Goal: Task Accomplishment & Management: Complete application form

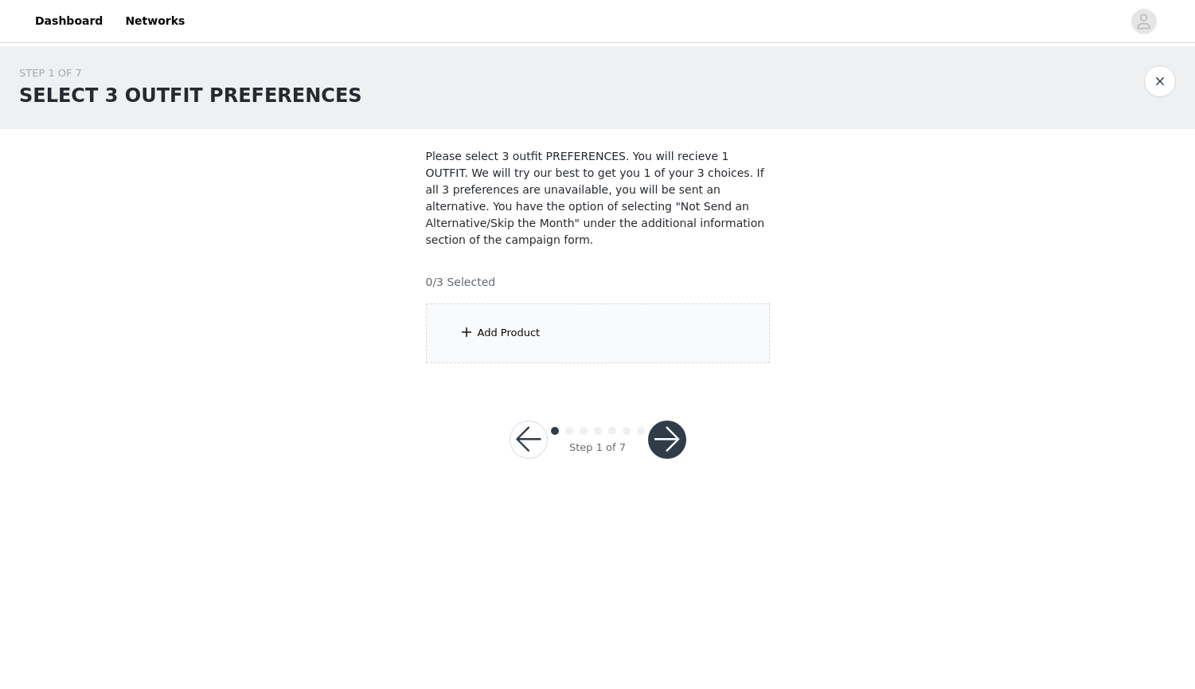
click at [484, 315] on div "Add Product" at bounding box center [598, 333] width 344 height 60
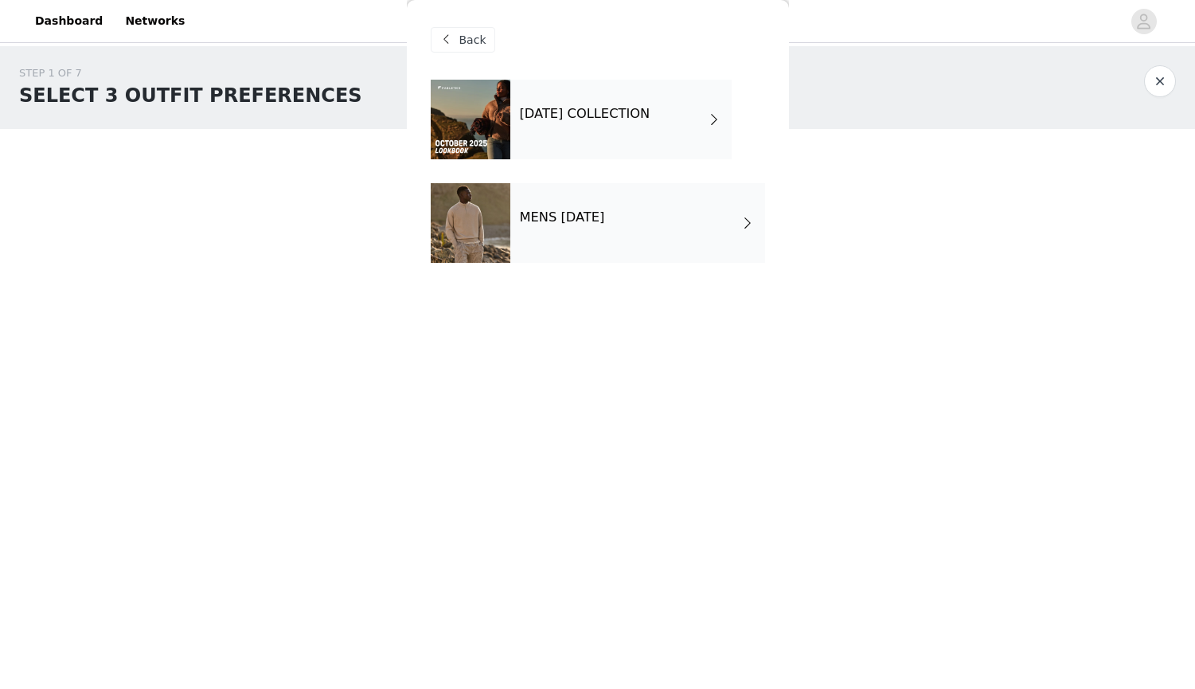
click at [557, 186] on div "MENS [DATE]" at bounding box center [637, 223] width 255 height 80
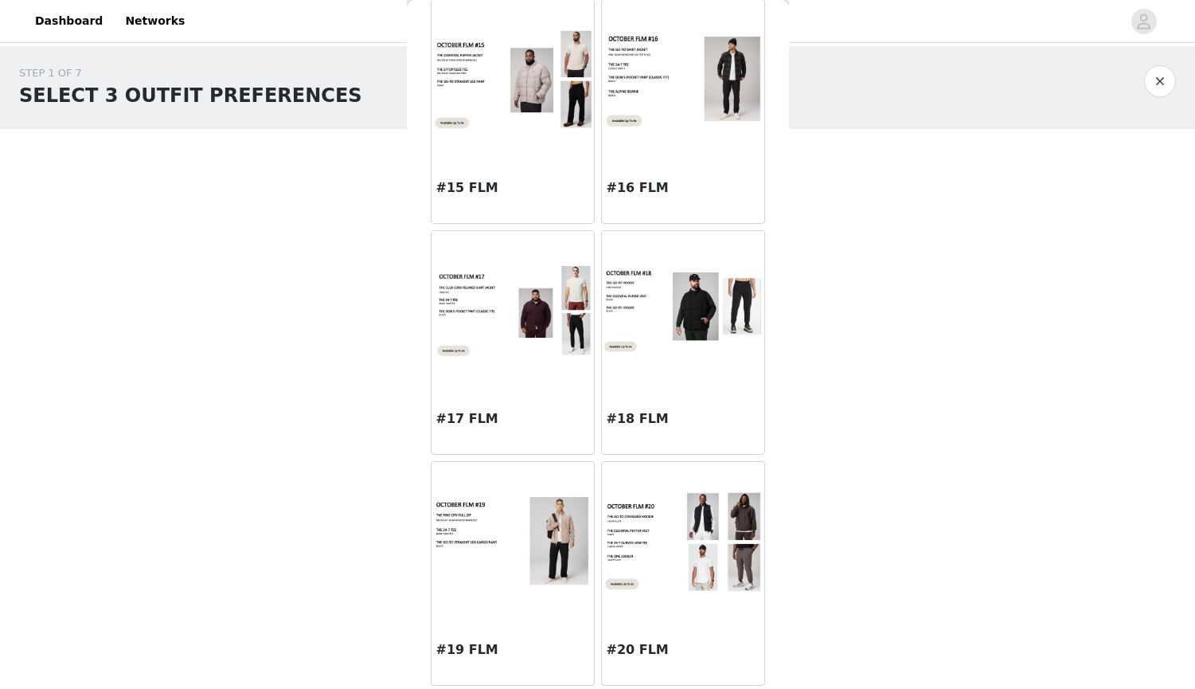
scroll to position [1697, 0]
click at [705, 545] on img at bounding box center [683, 542] width 162 height 102
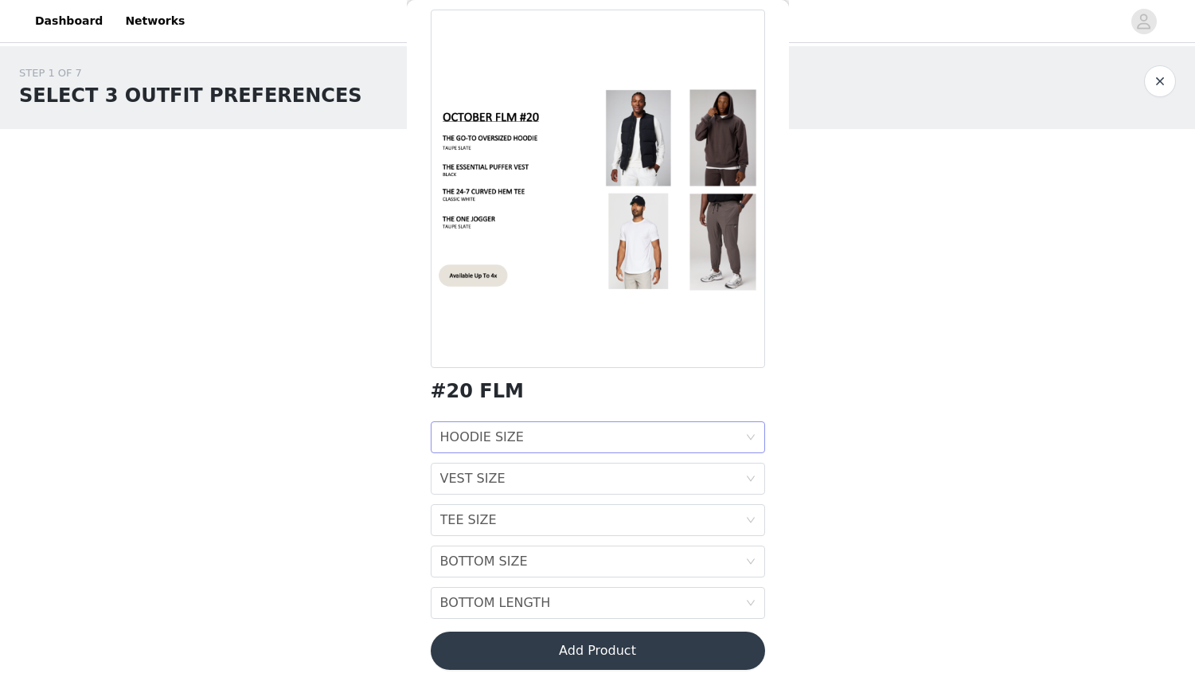
scroll to position [70, 0]
click at [555, 425] on div "HOODIE SIZE HOODIE SIZE" at bounding box center [592, 437] width 305 height 30
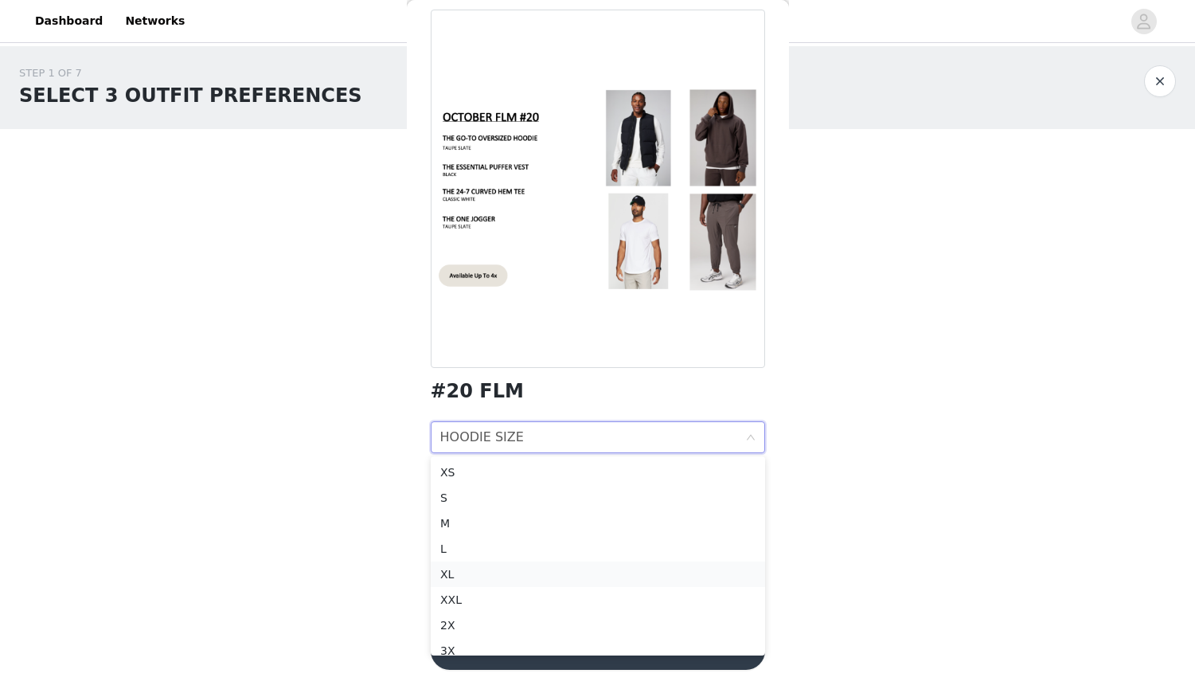
click at [493, 583] on li "XL" at bounding box center [598, 573] width 334 height 25
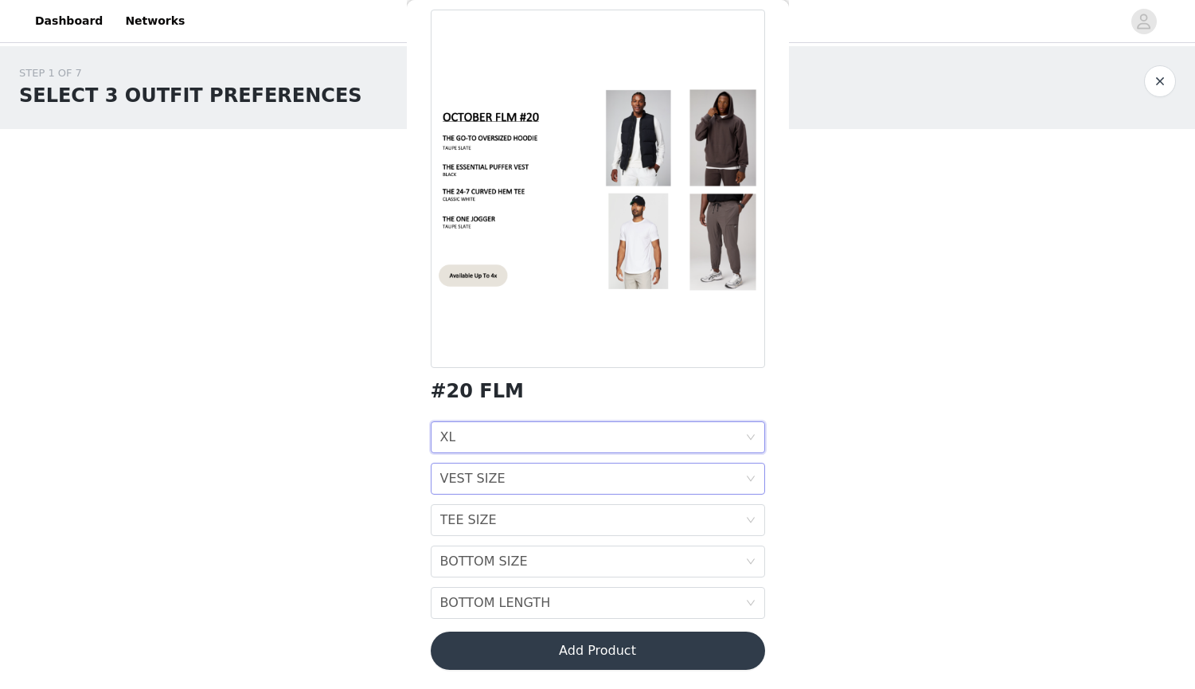
click at [518, 489] on div "VEST SIZE VEST SIZE" at bounding box center [592, 478] width 305 height 30
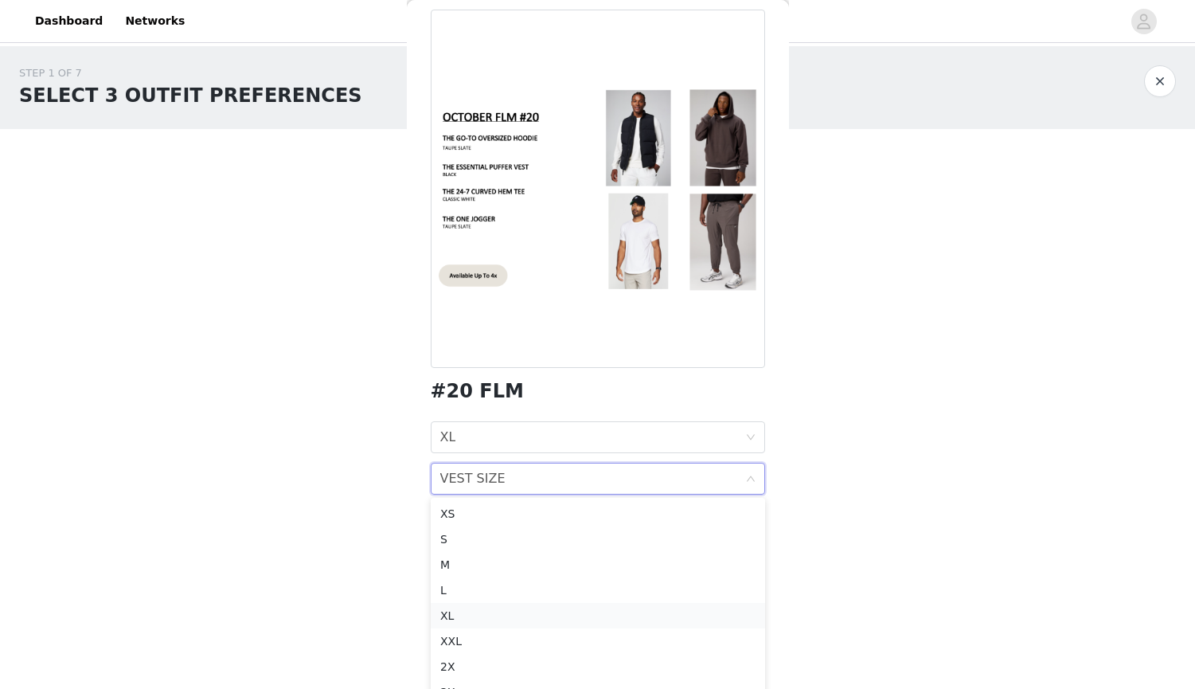
click at [485, 604] on li "XL" at bounding box center [598, 615] width 334 height 25
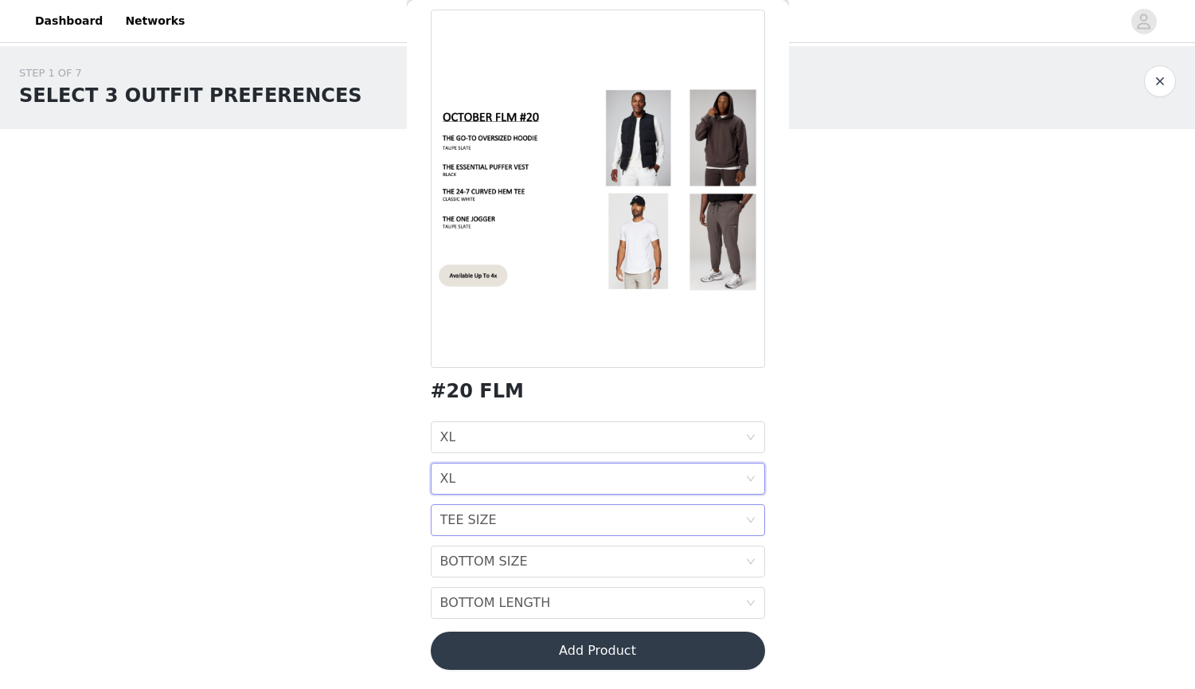
click at [498, 521] on div "TEE SIZE TEE SIZE" at bounding box center [592, 520] width 305 height 30
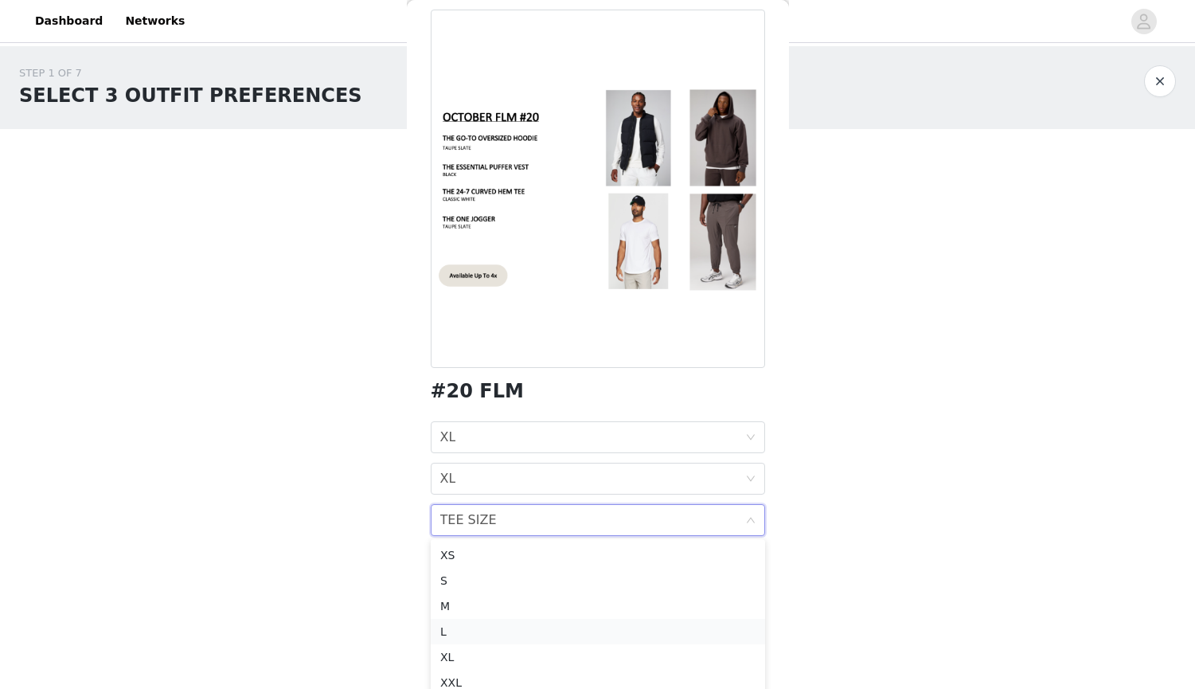
click at [457, 639] on div "L" at bounding box center [597, 632] width 315 height 18
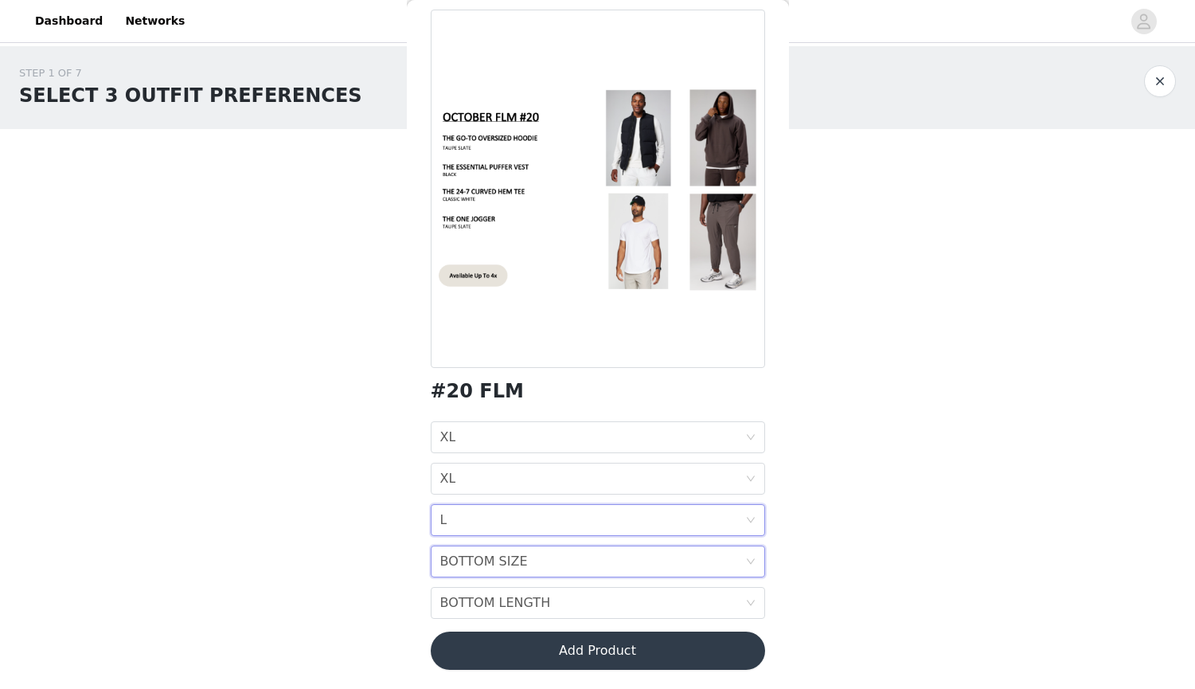
click at [489, 565] on div "BOTTOM SIZE" at bounding box center [484, 561] width 88 height 30
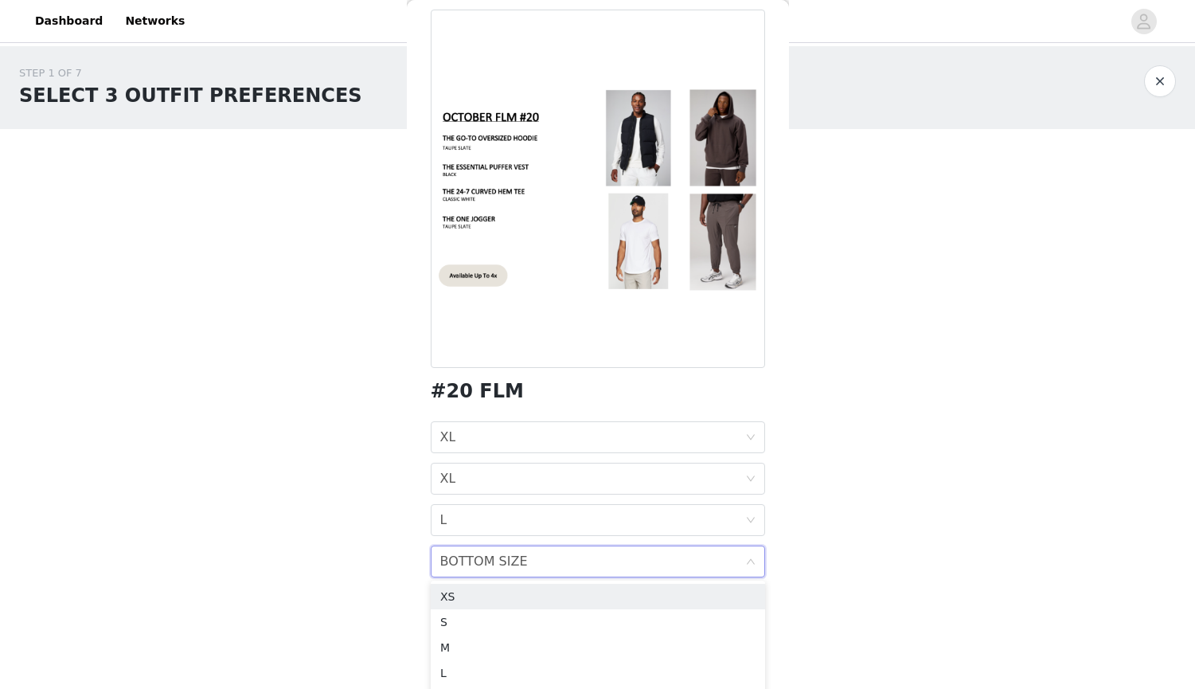
scroll to position [44, 0]
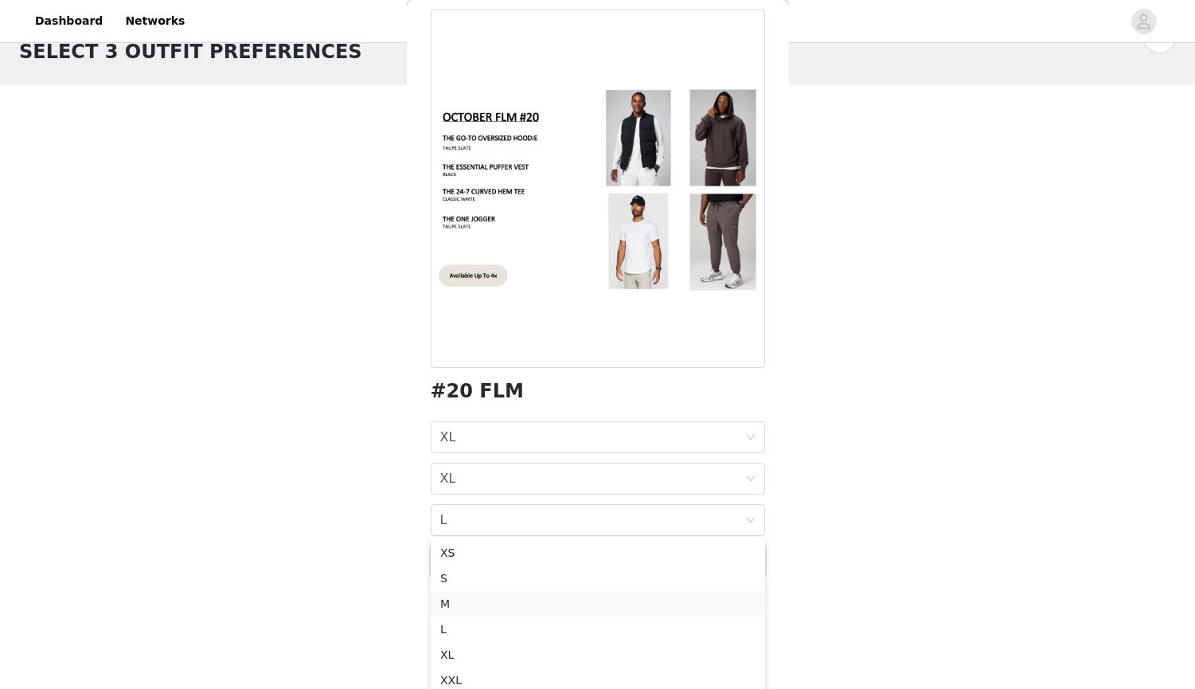
click at [477, 602] on div "M" at bounding box center [597, 604] width 315 height 18
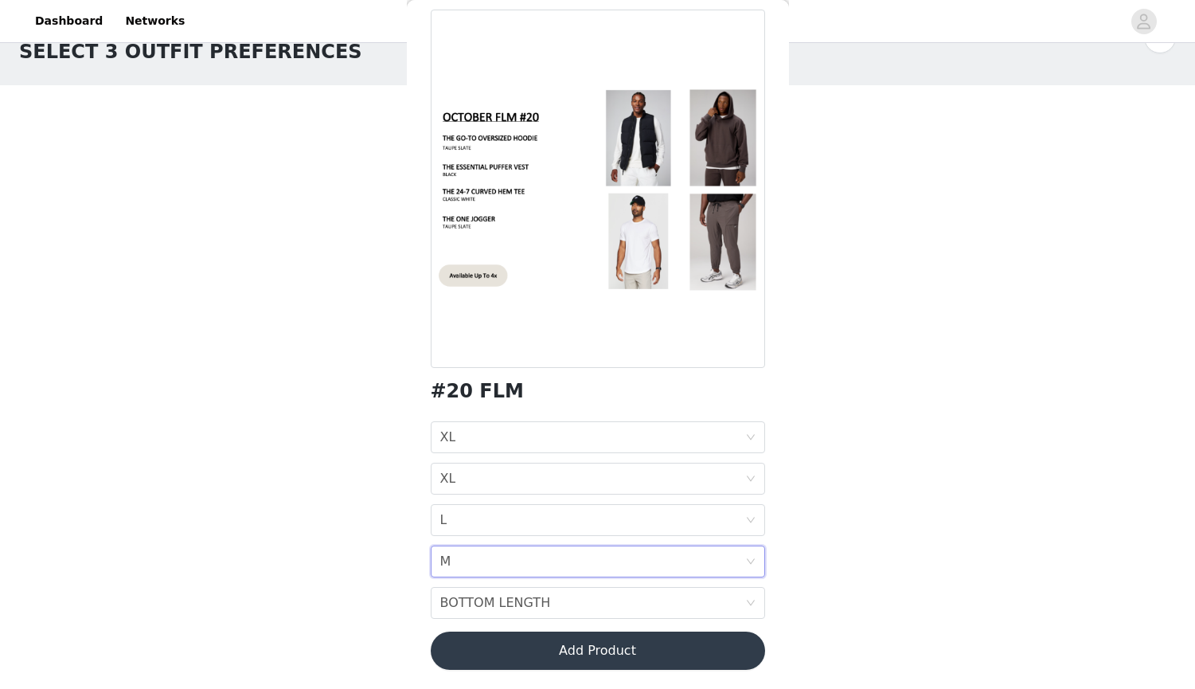
scroll to position [0, 0]
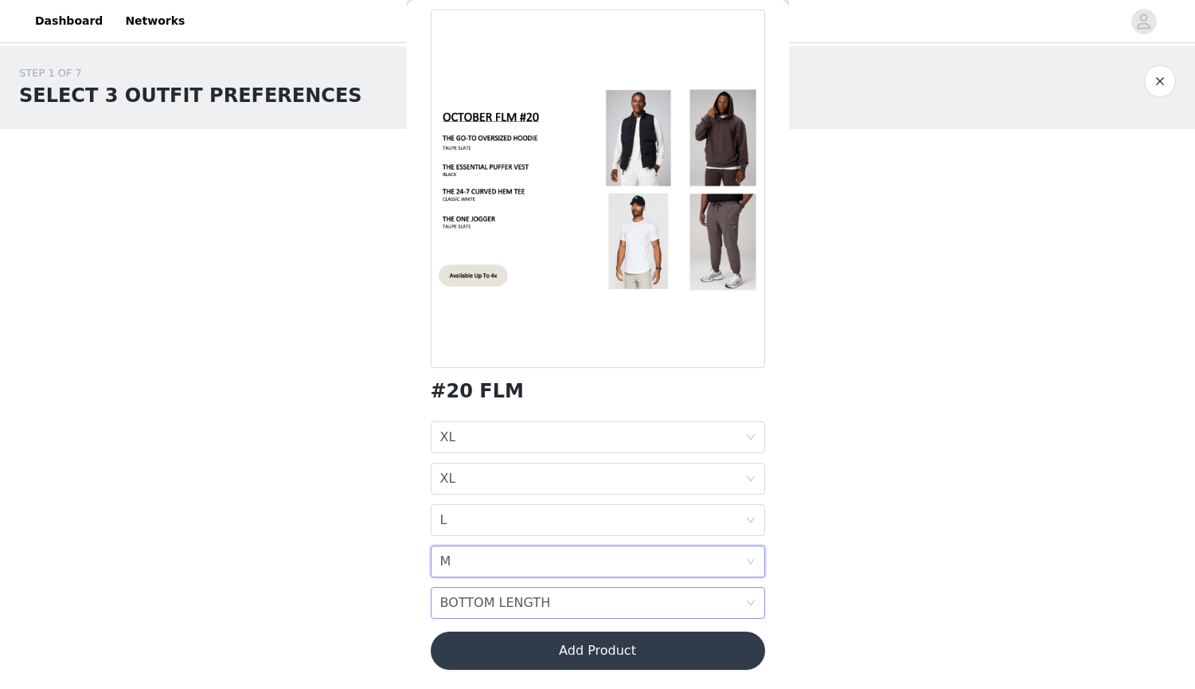
click at [478, 594] on div "BOTTOM LENGTH" at bounding box center [495, 603] width 111 height 30
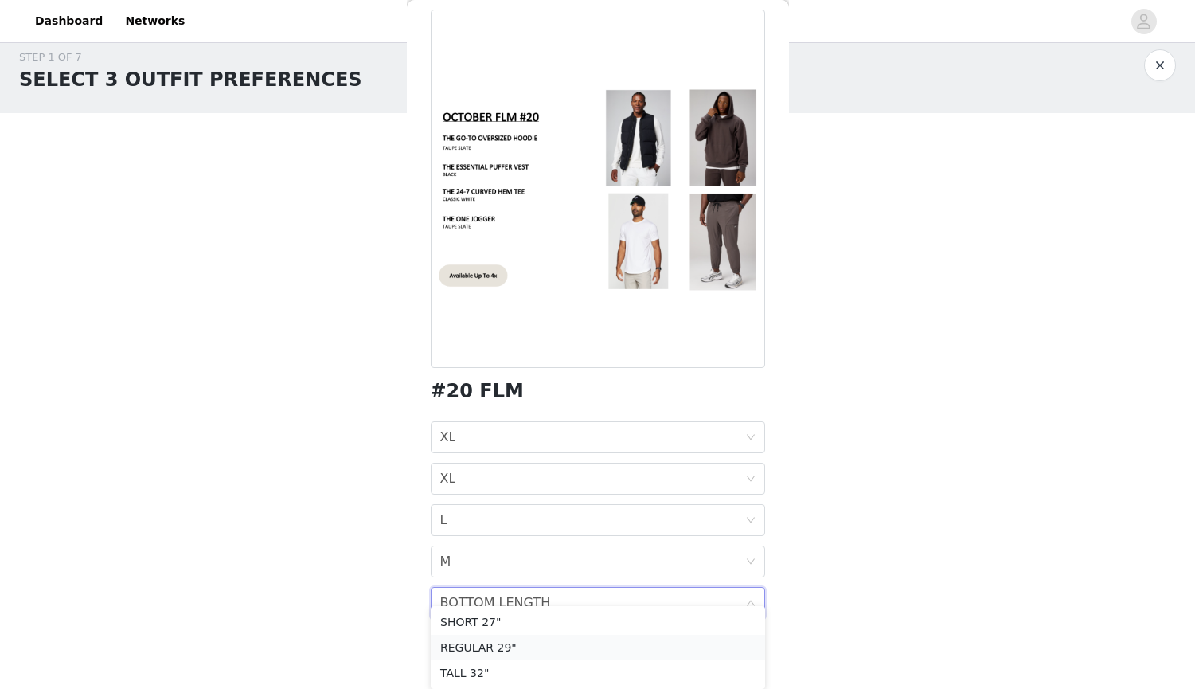
scroll to position [16, 0]
click at [484, 670] on div "TALL 32"" at bounding box center [597, 673] width 315 height 18
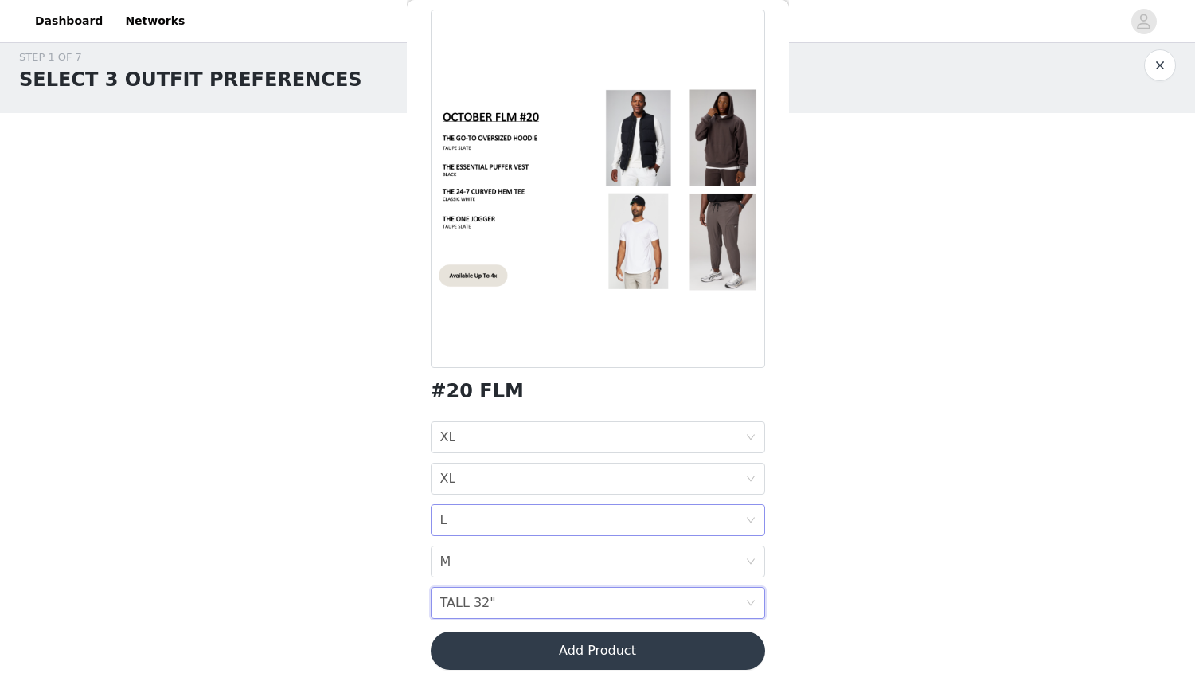
scroll to position [0, 0]
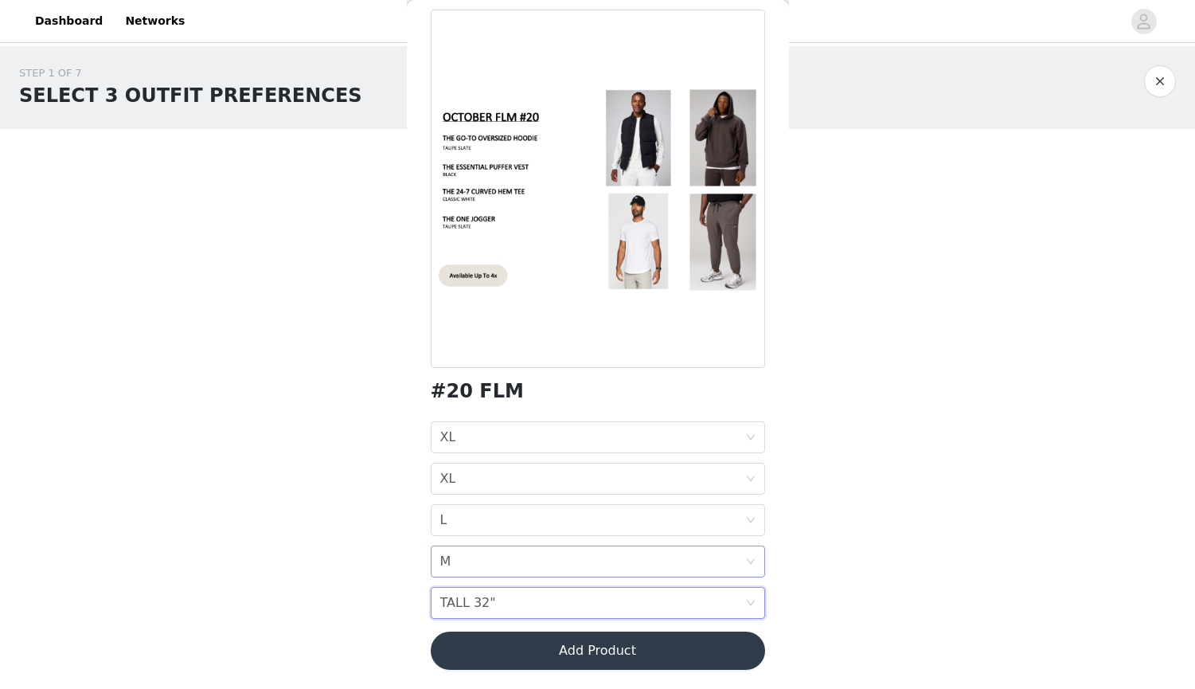
click at [561, 567] on div "BOTTOM SIZE M" at bounding box center [592, 561] width 305 height 30
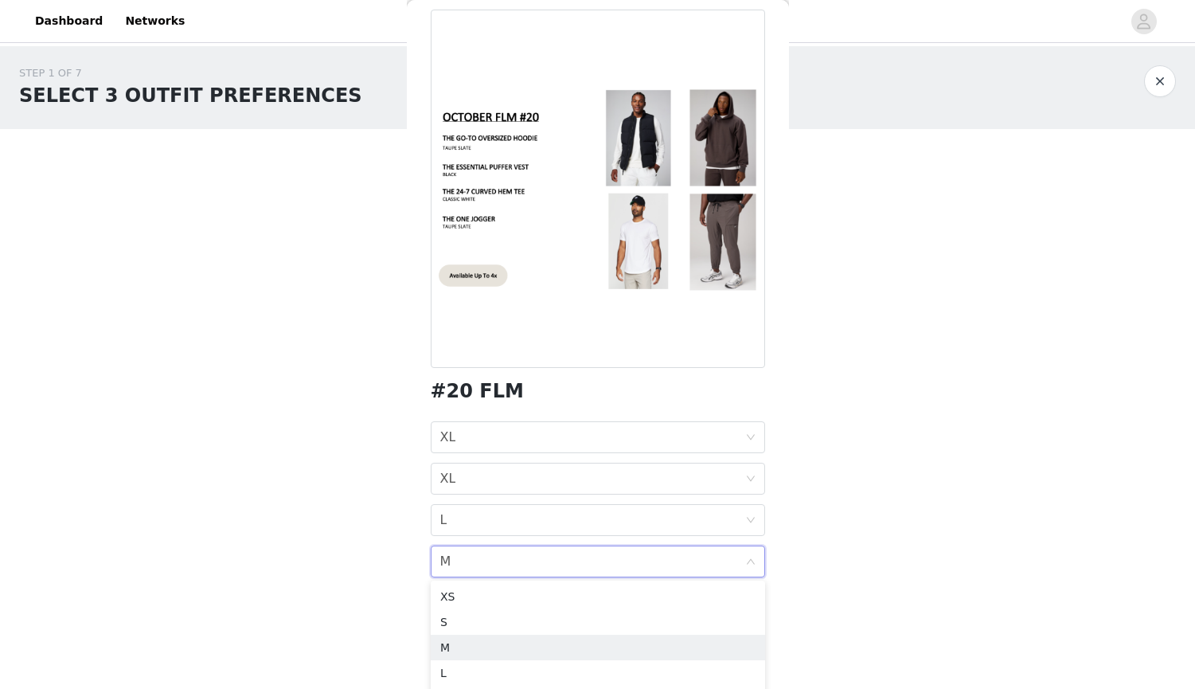
click at [371, 545] on body "Dashboard Networks STEP 1 OF 7 SELECT 3 OUTFIT PREFERENCES Please select 3 outf…" at bounding box center [597, 344] width 1195 height 689
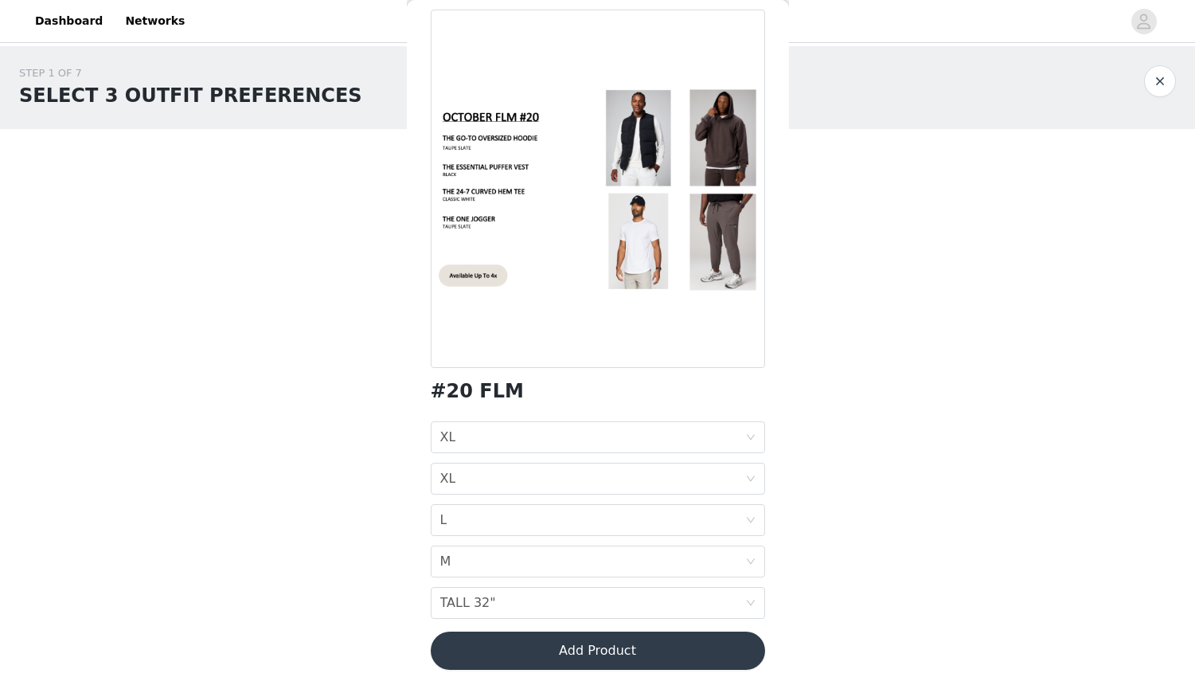
click at [475, 649] on button "Add Product" at bounding box center [598, 650] width 334 height 38
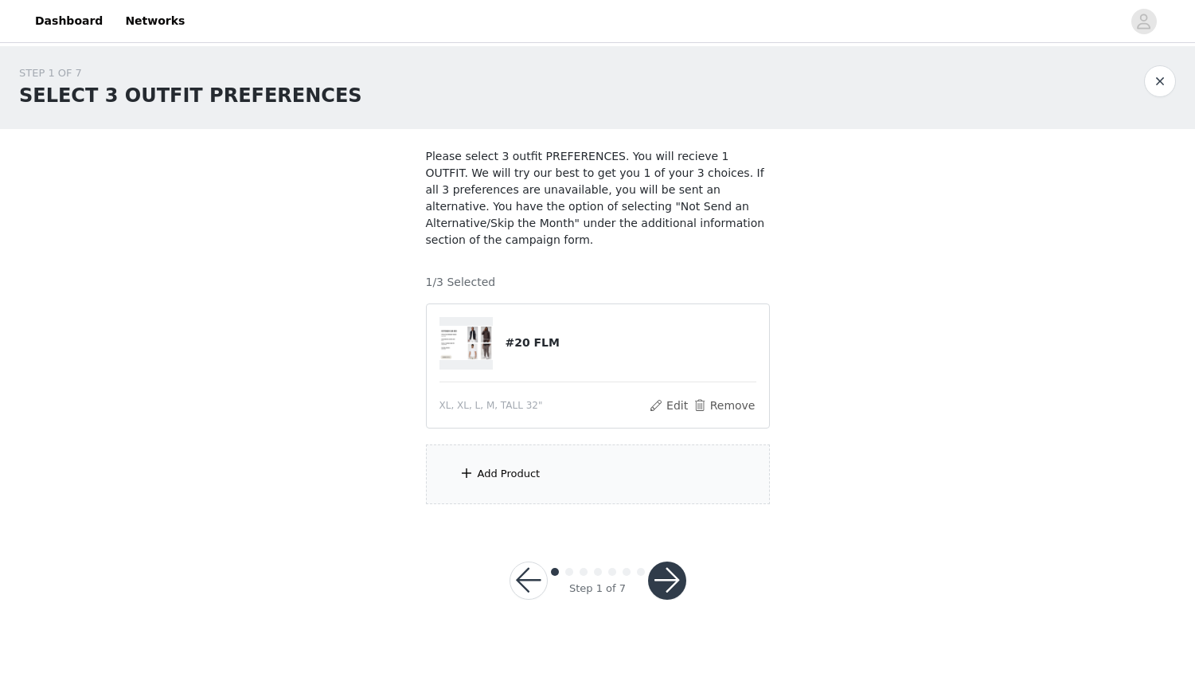
click at [508, 467] on div "Add Product" at bounding box center [509, 474] width 63 height 16
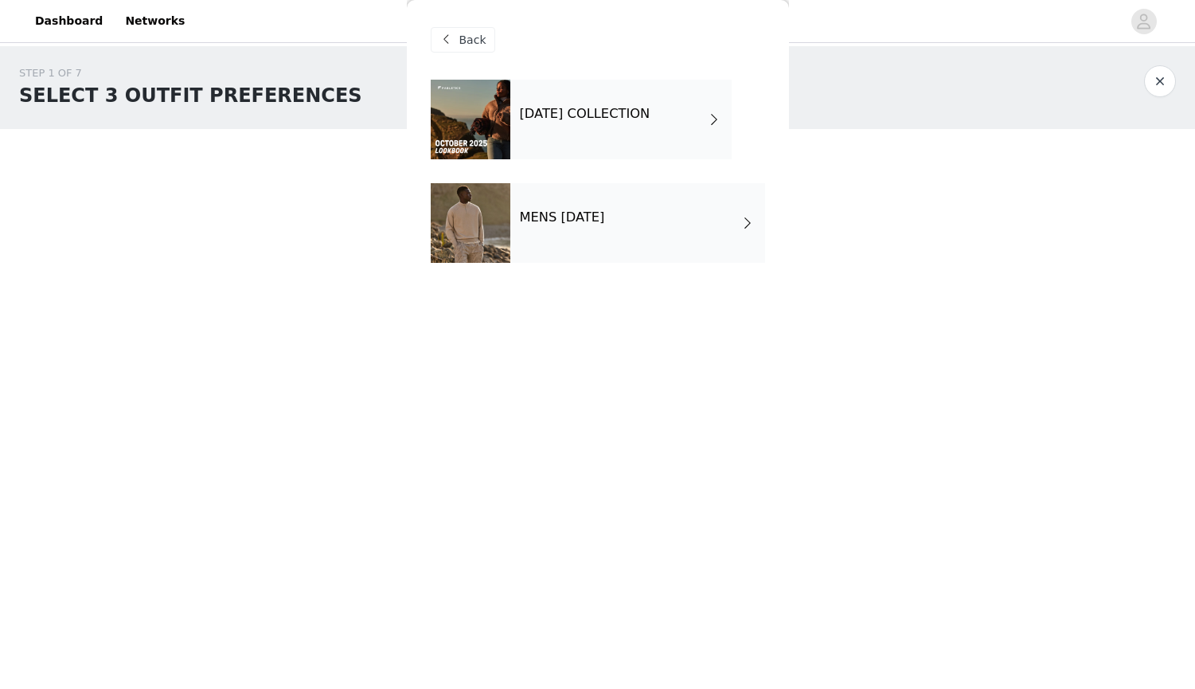
click at [605, 217] on h4 "MENS OCTOBER 2025" at bounding box center [562, 217] width 85 height 14
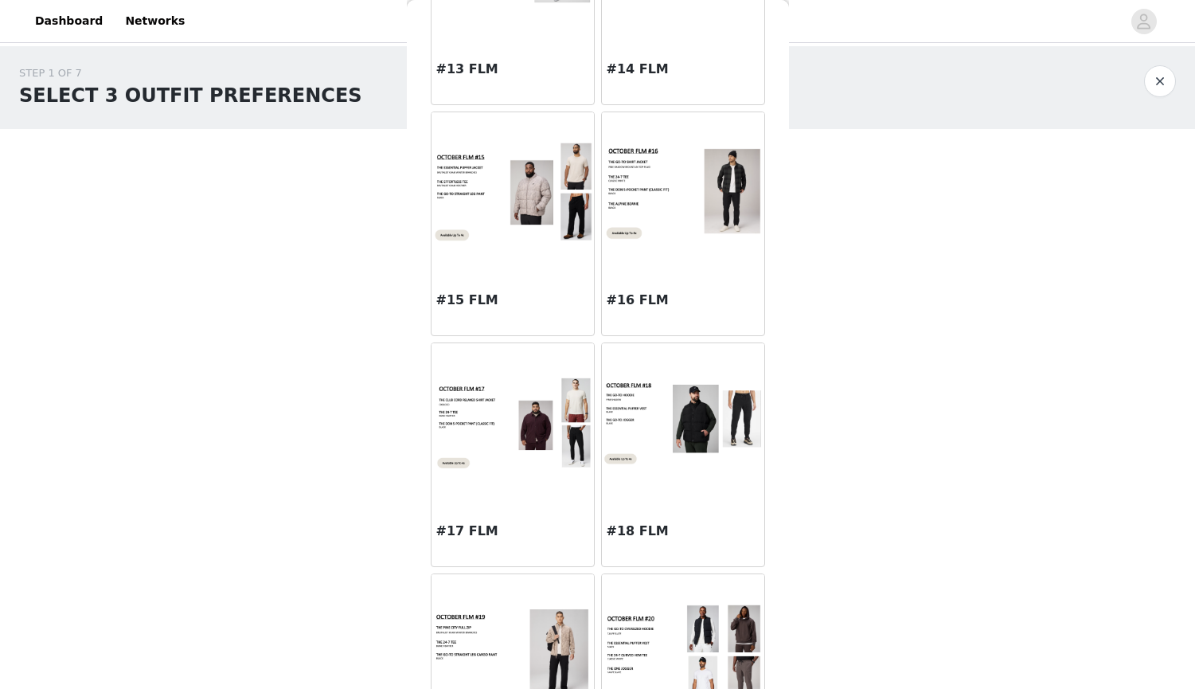
scroll to position [1581, 0]
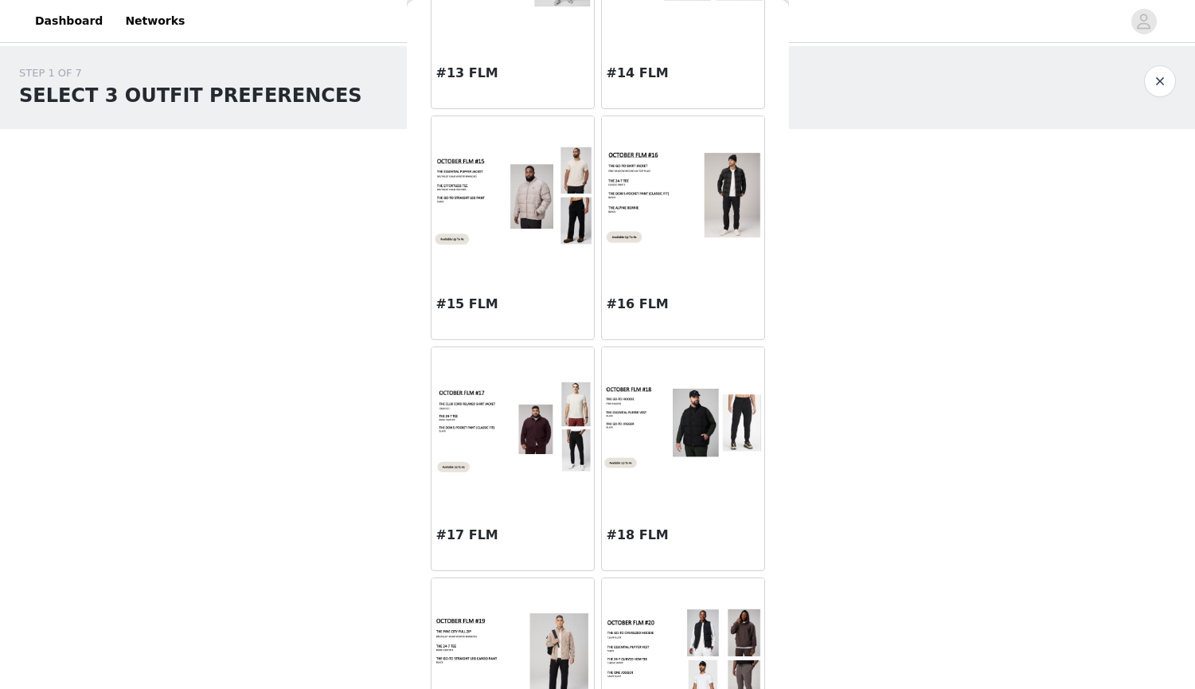
click at [672, 242] on img at bounding box center [683, 196] width 162 height 98
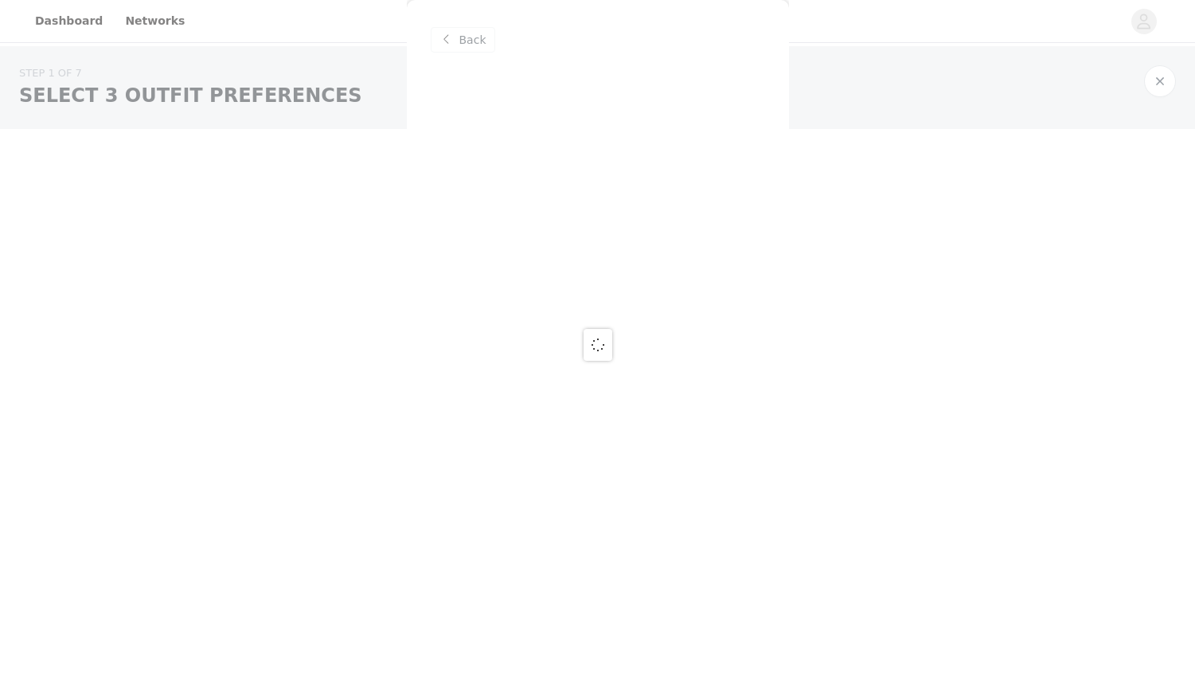
scroll to position [0, 0]
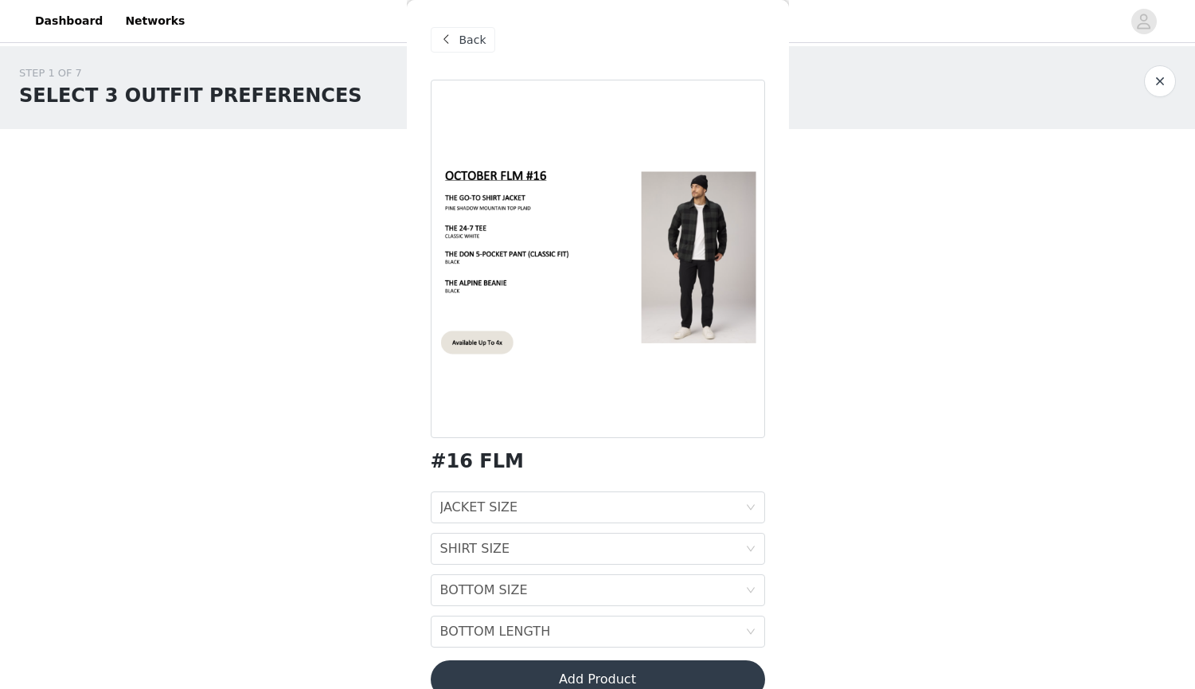
click at [608, 530] on div "JACKET SIZE JACKET SIZE SHIRT SIZE SHIRT SIZE BOTTOM SIZE BOTTOM SIZE BOTTOM LE…" at bounding box center [598, 569] width 334 height 156
click at [608, 514] on div "JACKET SIZE JACKET SIZE" at bounding box center [592, 507] width 305 height 30
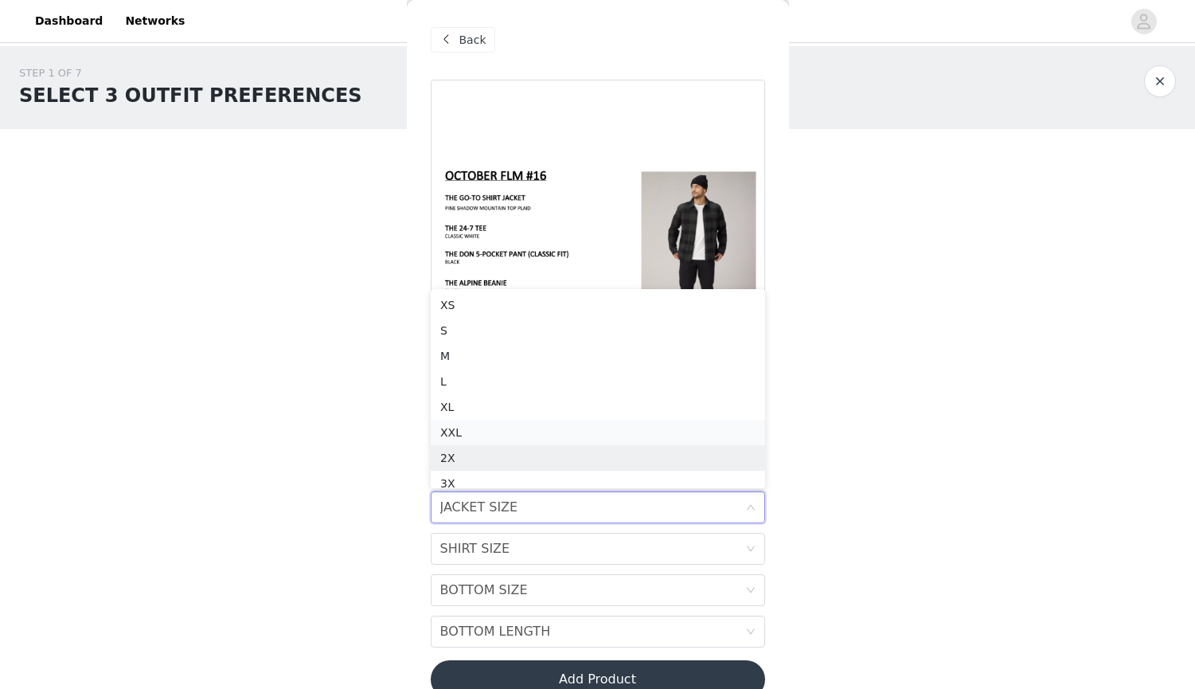
scroll to position [8, 0]
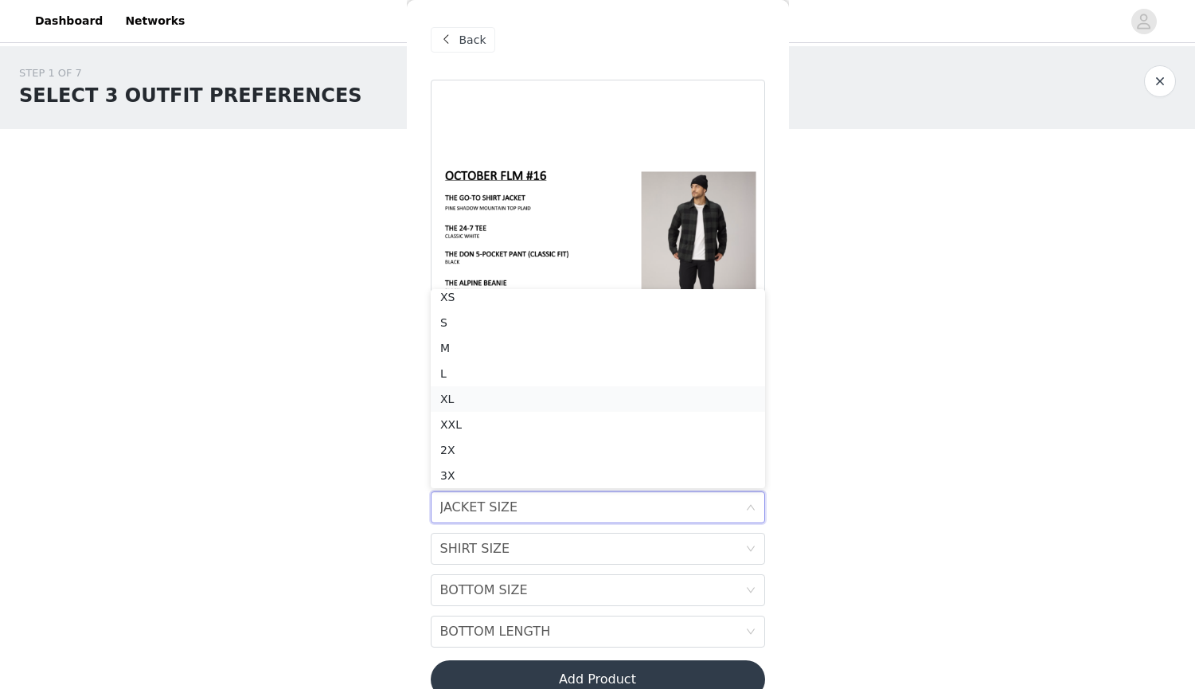
click at [463, 397] on div "XL" at bounding box center [597, 399] width 315 height 18
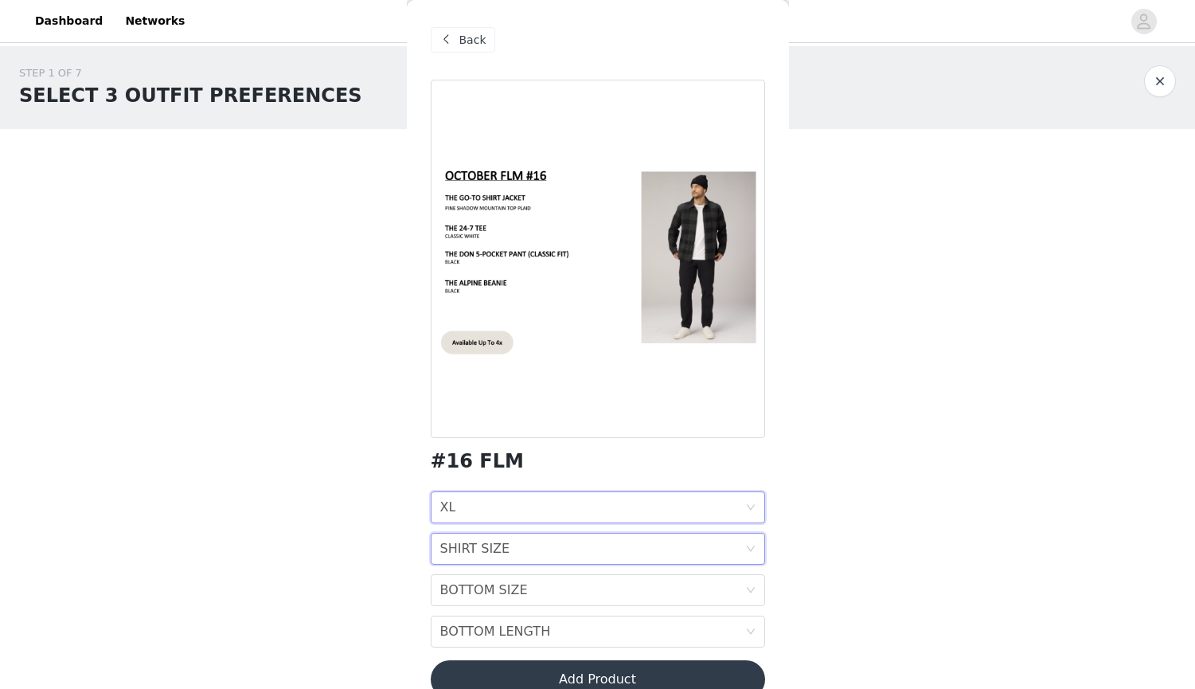
click at [459, 538] on div "SHIRT SIZE" at bounding box center [475, 549] width 70 height 30
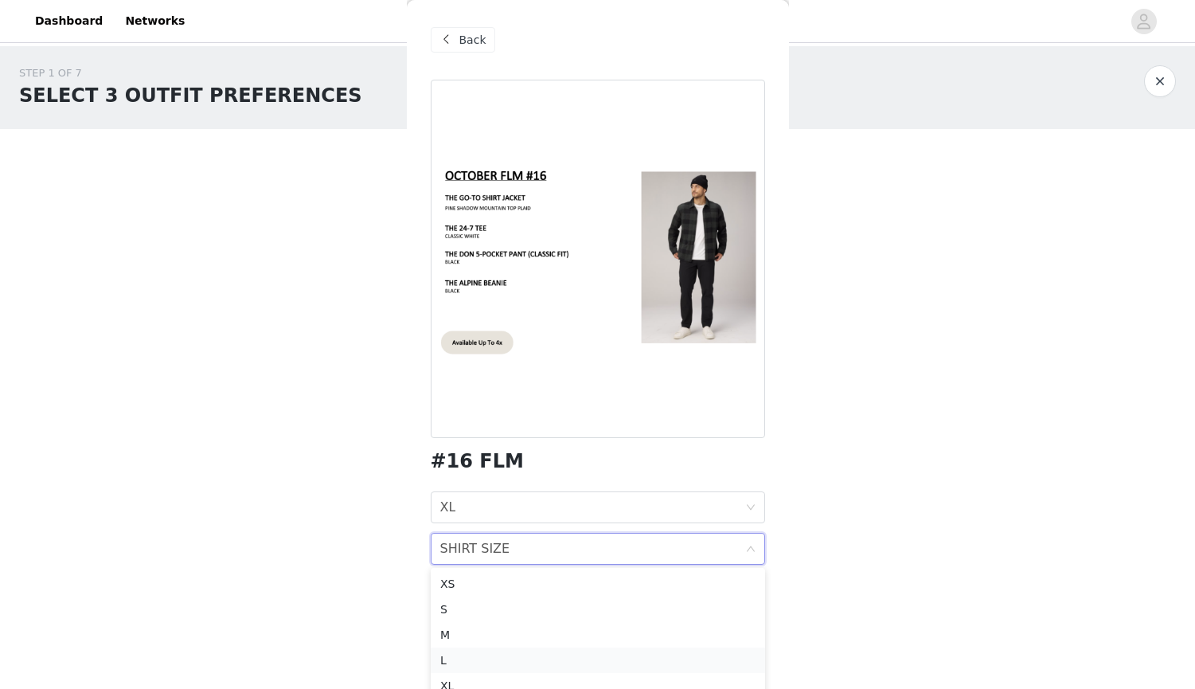
click at [472, 647] on li "L" at bounding box center [598, 659] width 334 height 25
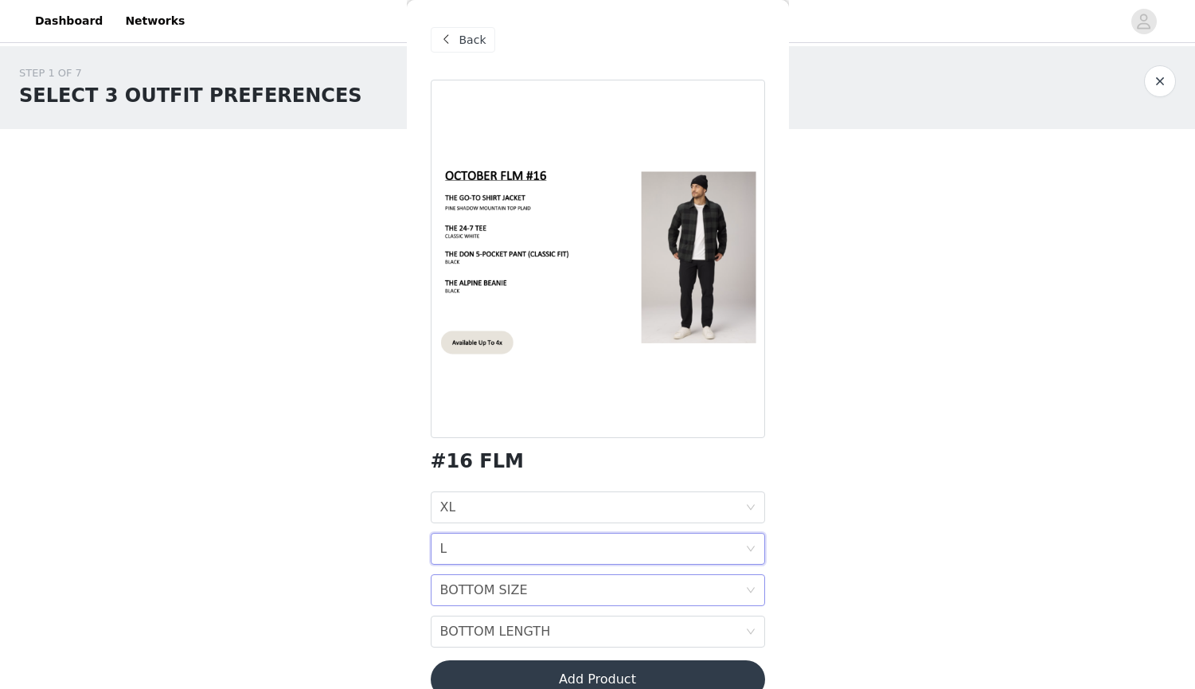
click at [484, 579] on div "BOTTOM SIZE" at bounding box center [484, 590] width 88 height 30
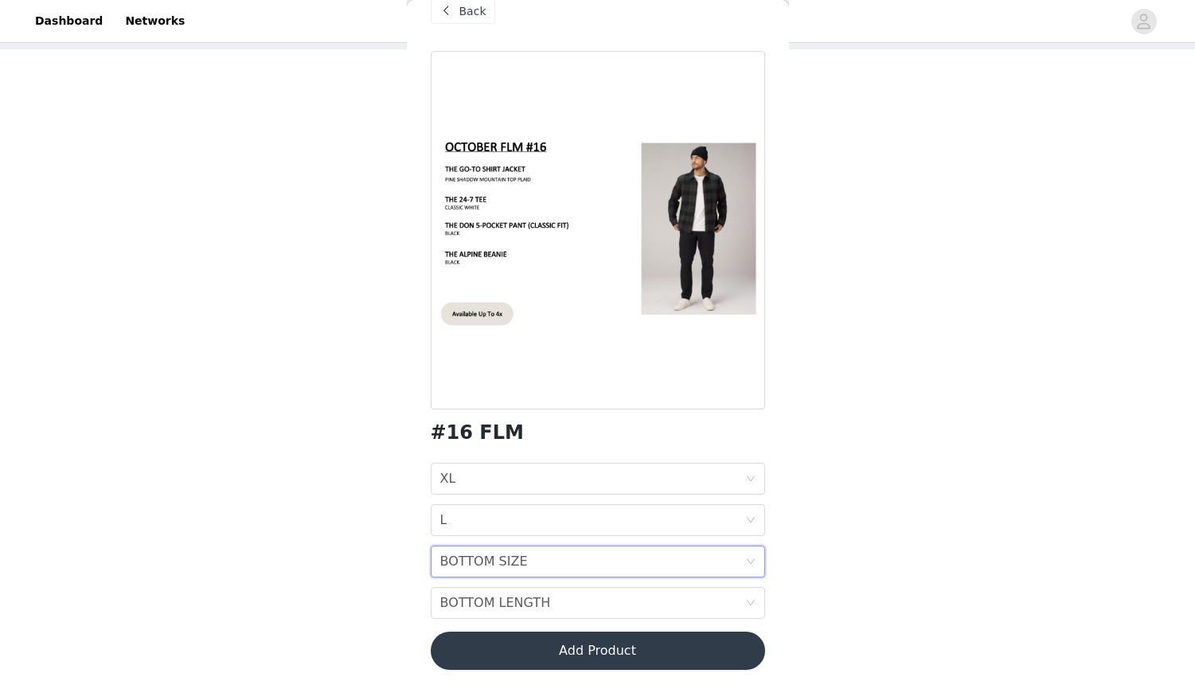
scroll to position [0, 0]
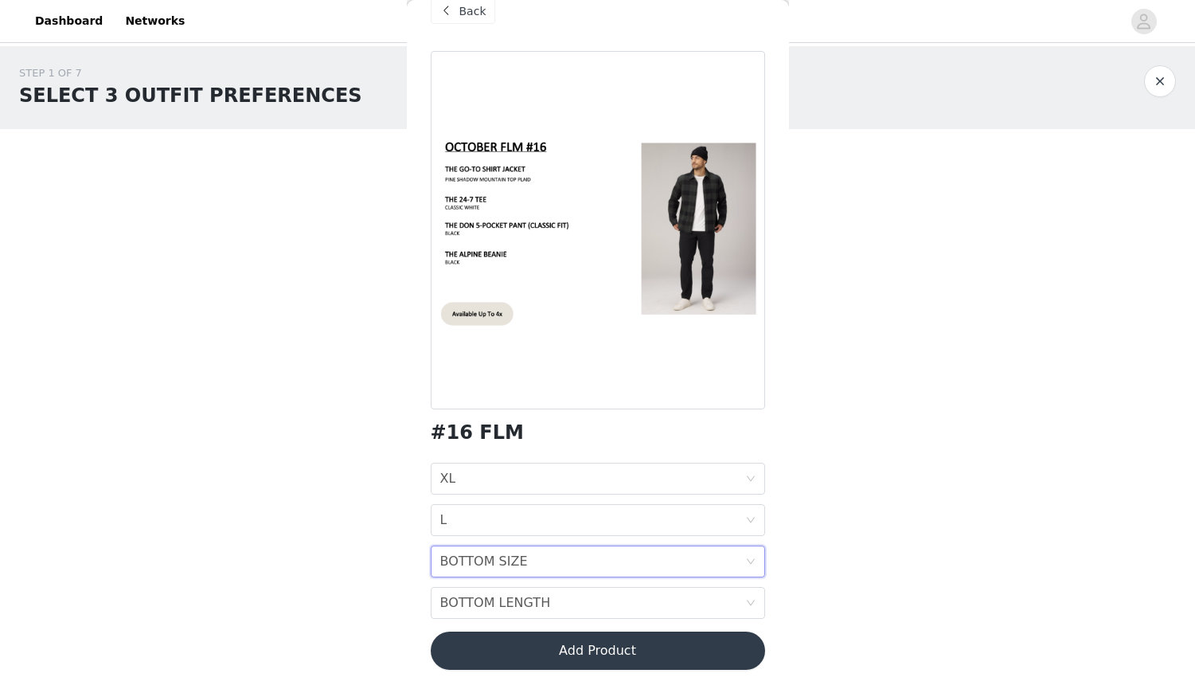
click at [592, 561] on div "BOTTOM SIZE BOTTOM SIZE" at bounding box center [592, 561] width 305 height 30
click at [869, 409] on div "STEP 1 OF 7 SELECT 3 OUTFIT PREFERENCES Please select 3 outfit PREFERENCES. You…" at bounding box center [597, 284] width 1195 height 477
click at [579, 593] on div "BOTTOM LENGTH BOTTOM LENGTH" at bounding box center [592, 603] width 305 height 30
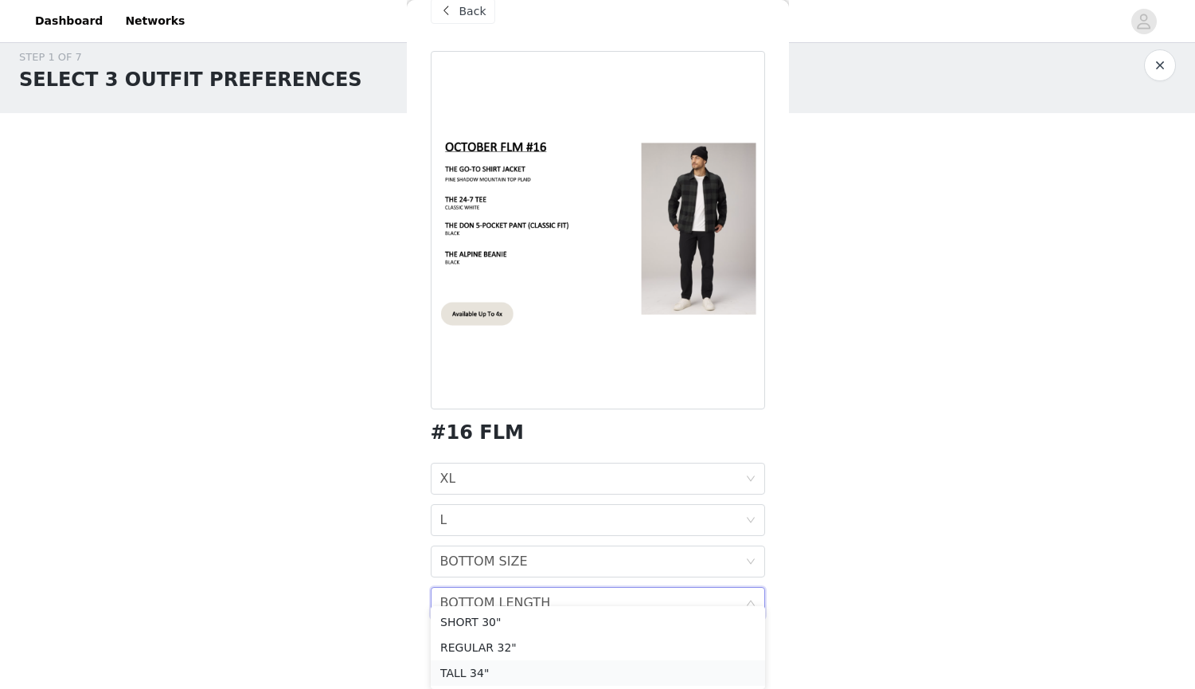
scroll to position [16, 0]
click at [513, 670] on div "TALL 34"" at bounding box center [597, 673] width 315 height 18
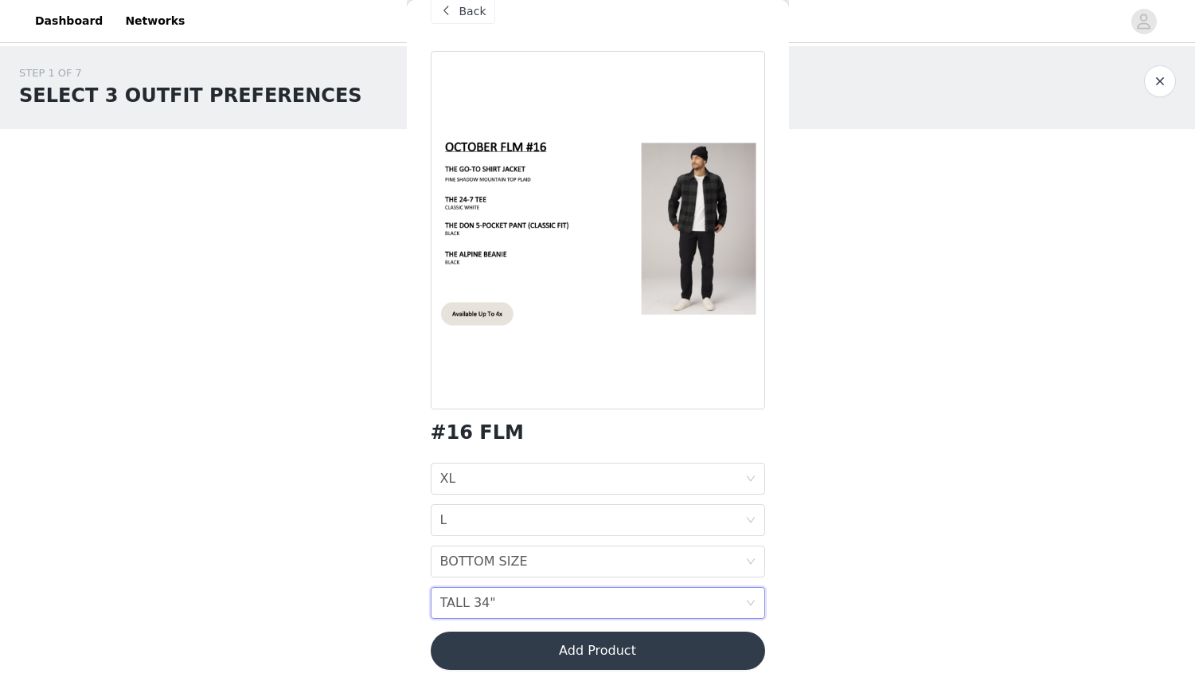
scroll to position [0, 0]
click at [479, 568] on div "BOTTOM SIZE" at bounding box center [484, 561] width 88 height 30
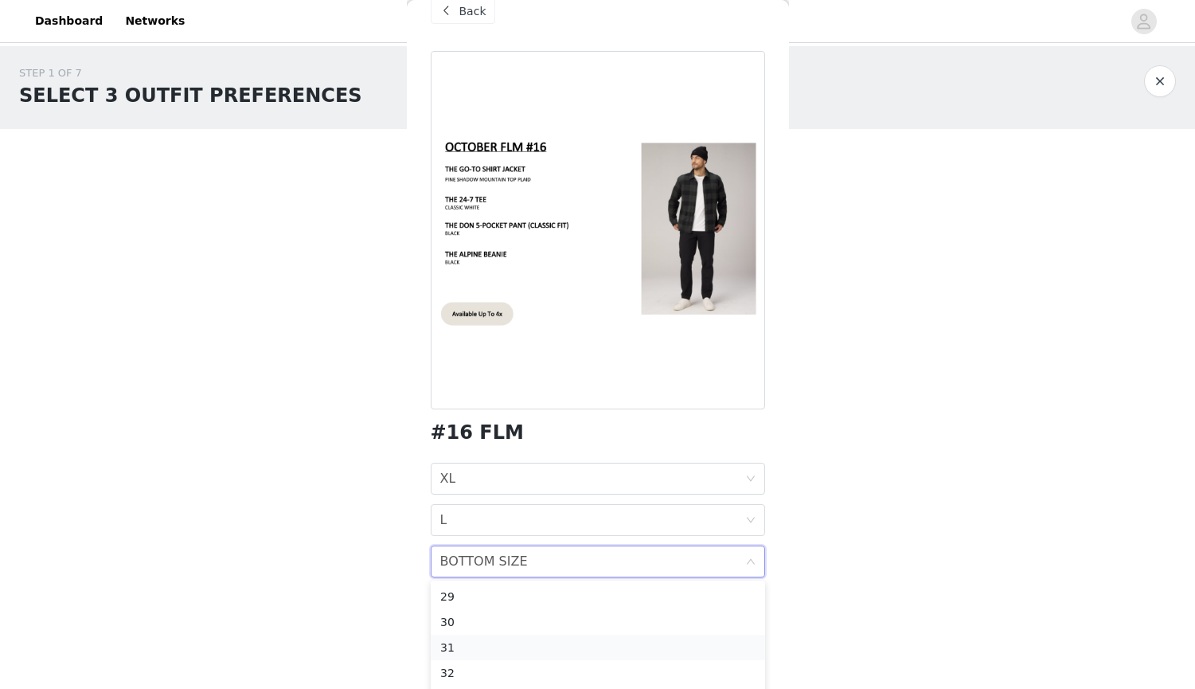
click at [459, 649] on div "31" at bounding box center [597, 648] width 315 height 18
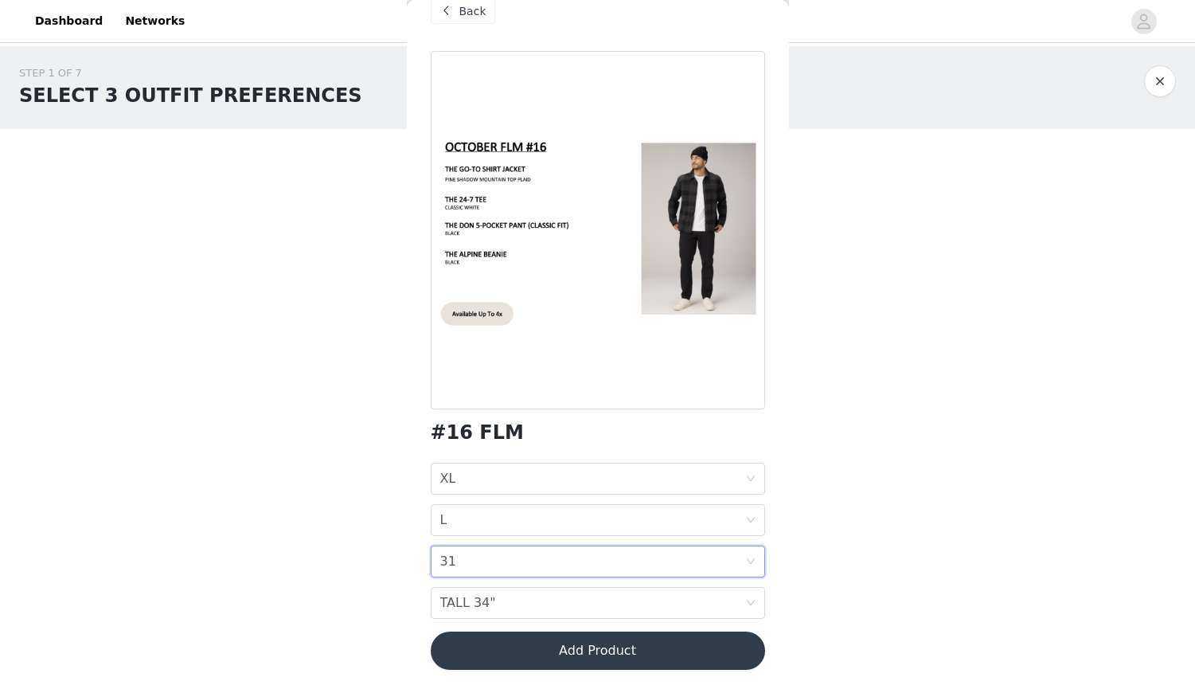
click at [679, 628] on div "#16 FLM JACKET SIZE XL SHIRT SIZE L BOTTOM SIZE 31 BOTTOM LENGTH TALL 34" Add P…" at bounding box center [598, 370] width 334 height 638
click at [667, 637] on button "Add Product" at bounding box center [598, 650] width 334 height 38
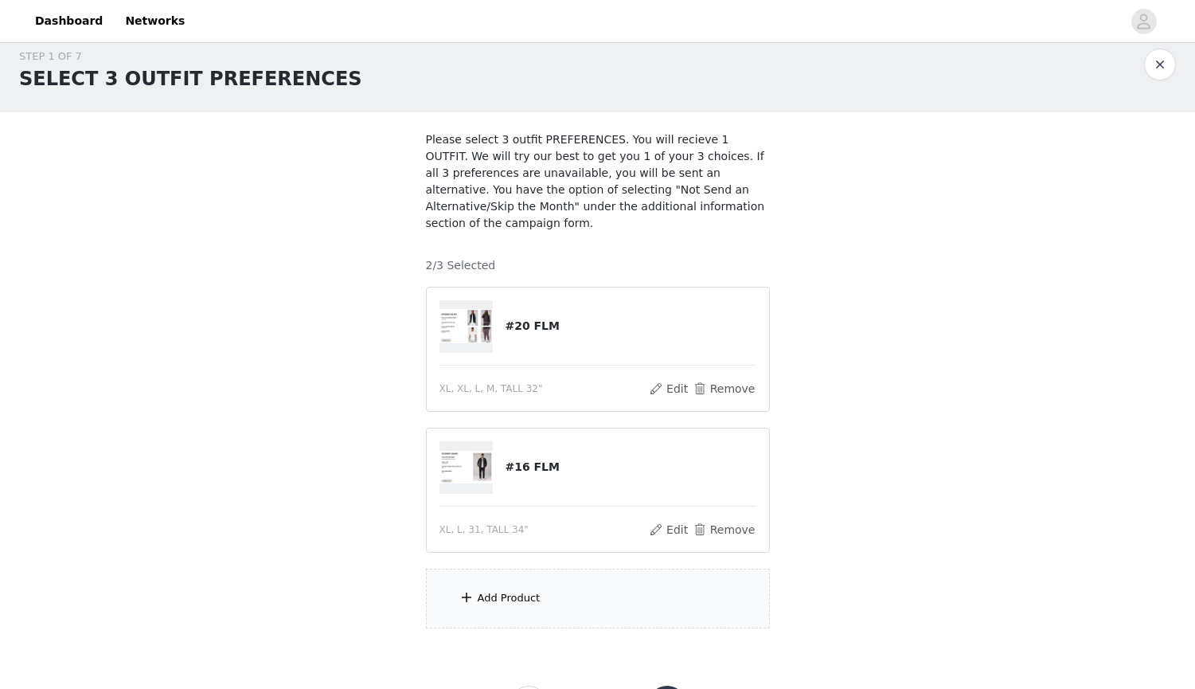
scroll to position [21, 0]
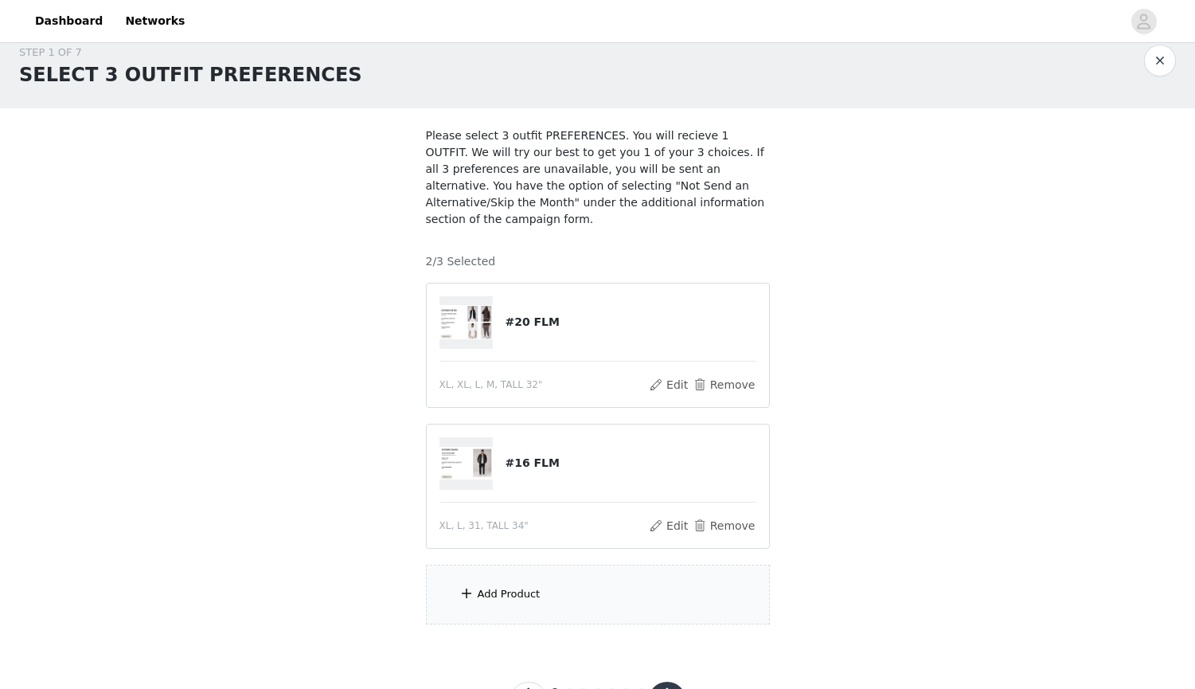
click at [627, 598] on div "Add Product" at bounding box center [598, 595] width 344 height 60
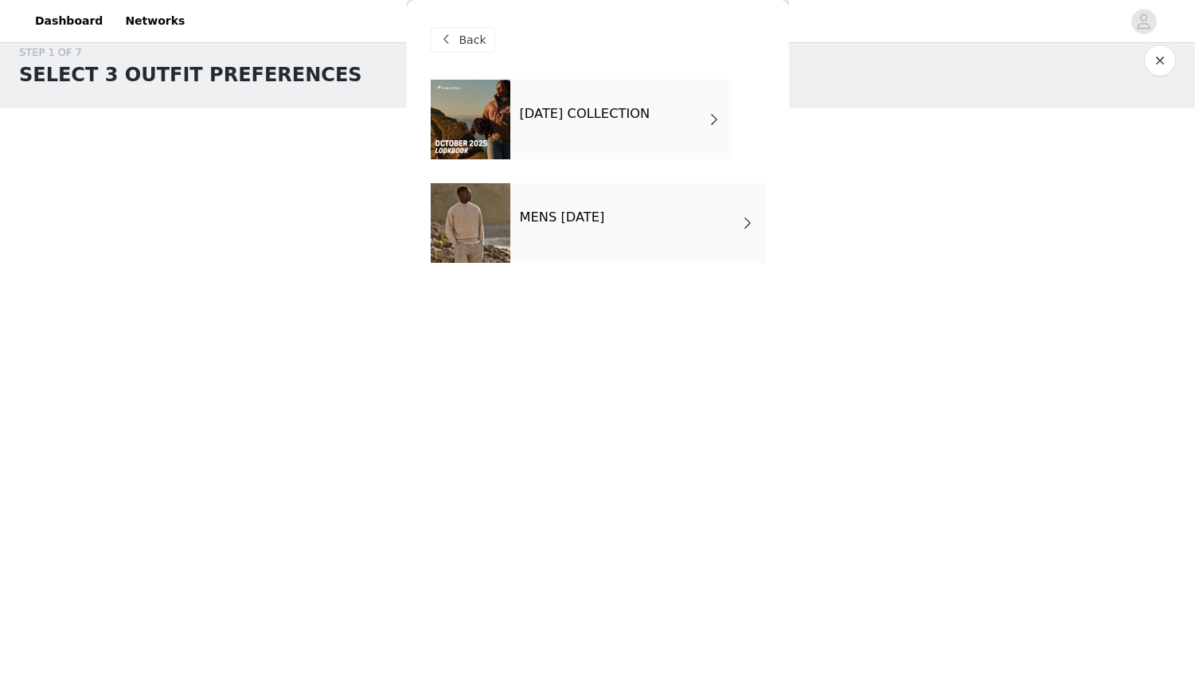
click at [466, 32] on span "Back" at bounding box center [472, 40] width 27 height 17
click at [456, 33] on div "Back" at bounding box center [463, 39] width 65 height 25
click at [463, 43] on span "Back" at bounding box center [472, 40] width 27 height 17
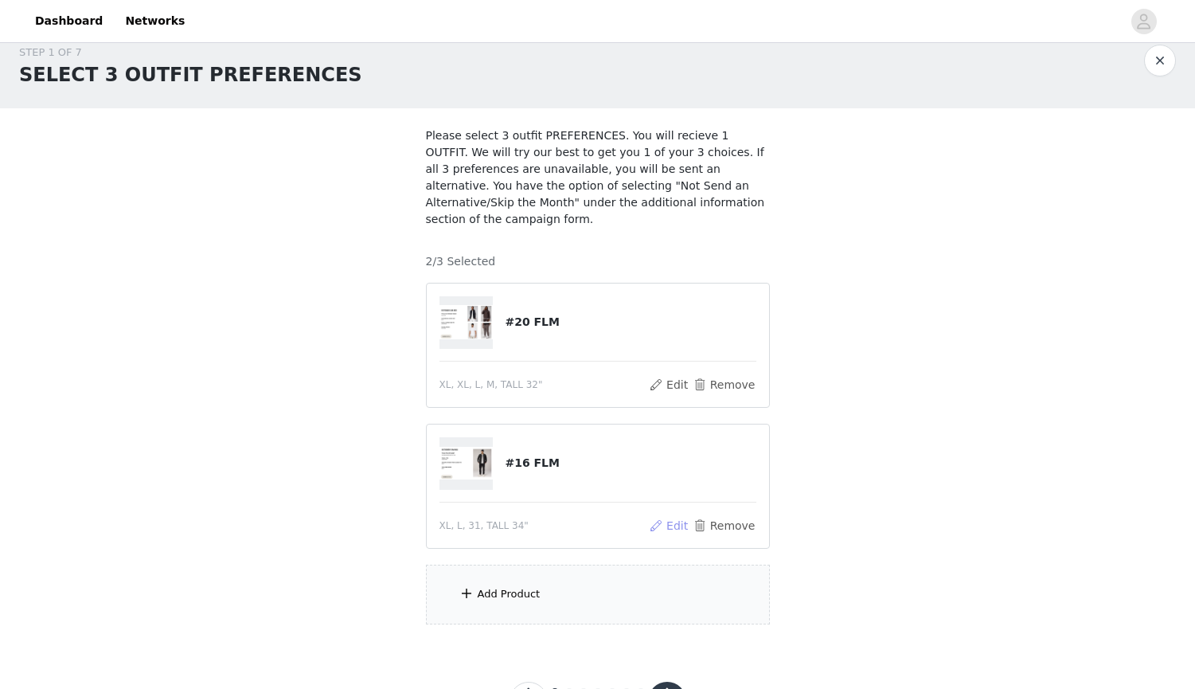
click at [678, 530] on button "Edit" at bounding box center [669, 525] width 41 height 19
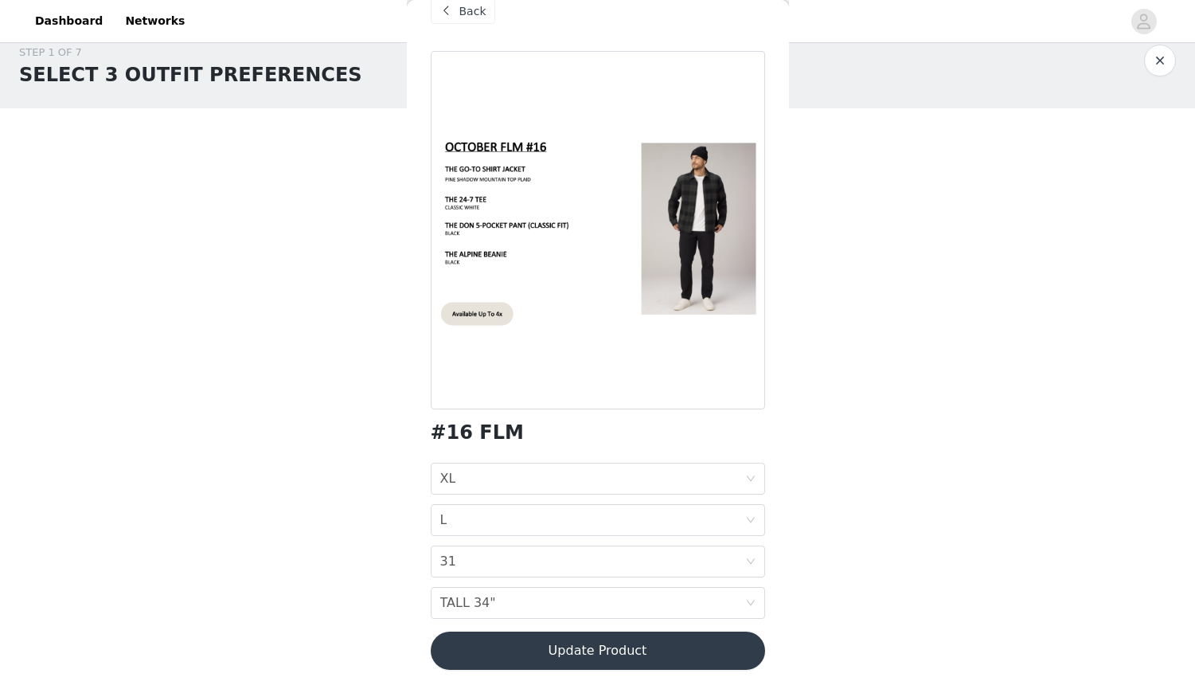
scroll to position [29, 0]
click at [625, 644] on button "Update Product" at bounding box center [598, 650] width 334 height 38
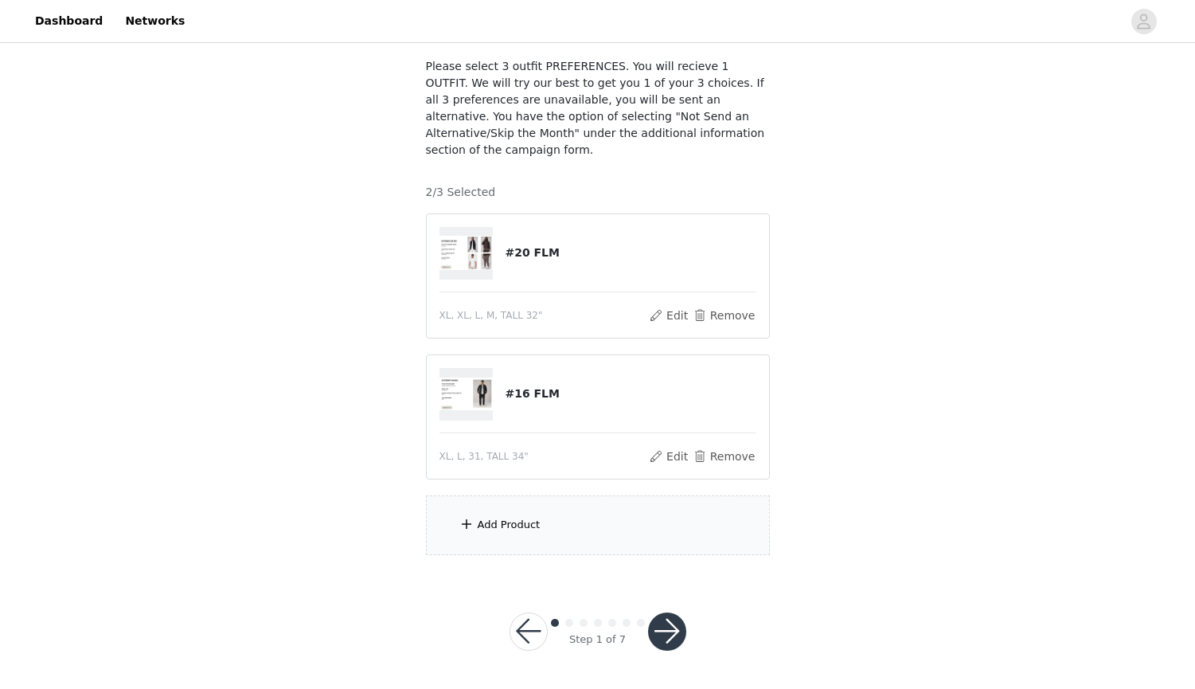
scroll to position [89, 0]
click at [663, 630] on button "button" at bounding box center [667, 632] width 38 height 38
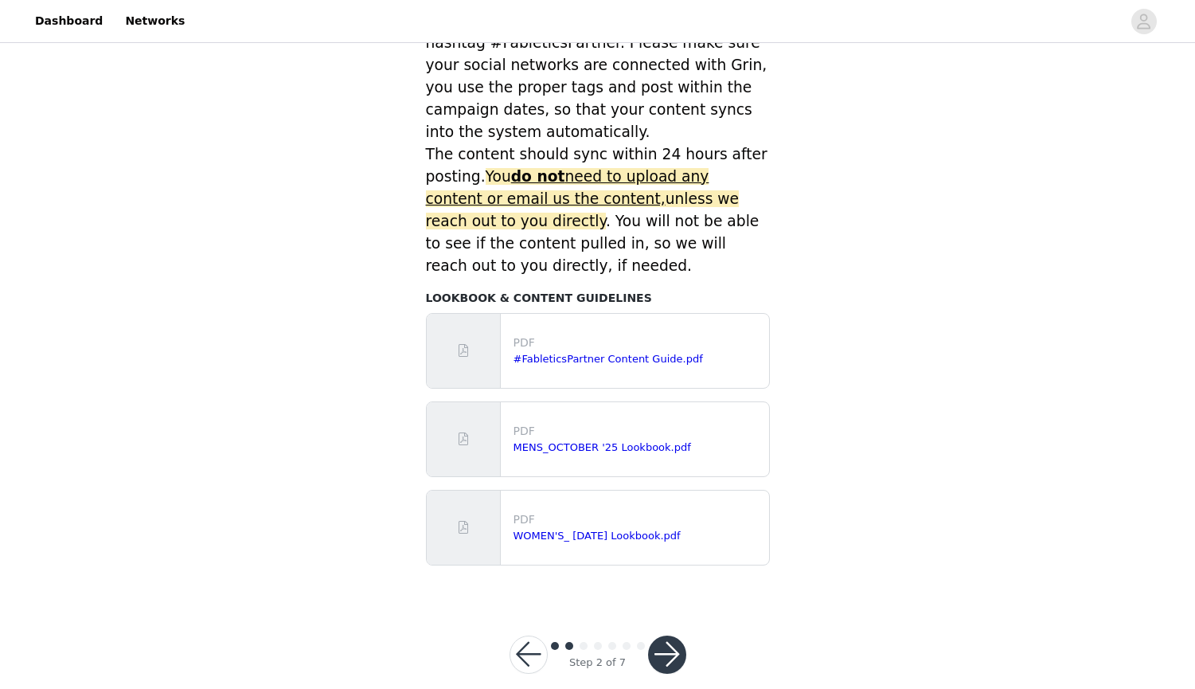
scroll to position [643, 0]
click at [659, 636] on button "button" at bounding box center [667, 655] width 38 height 38
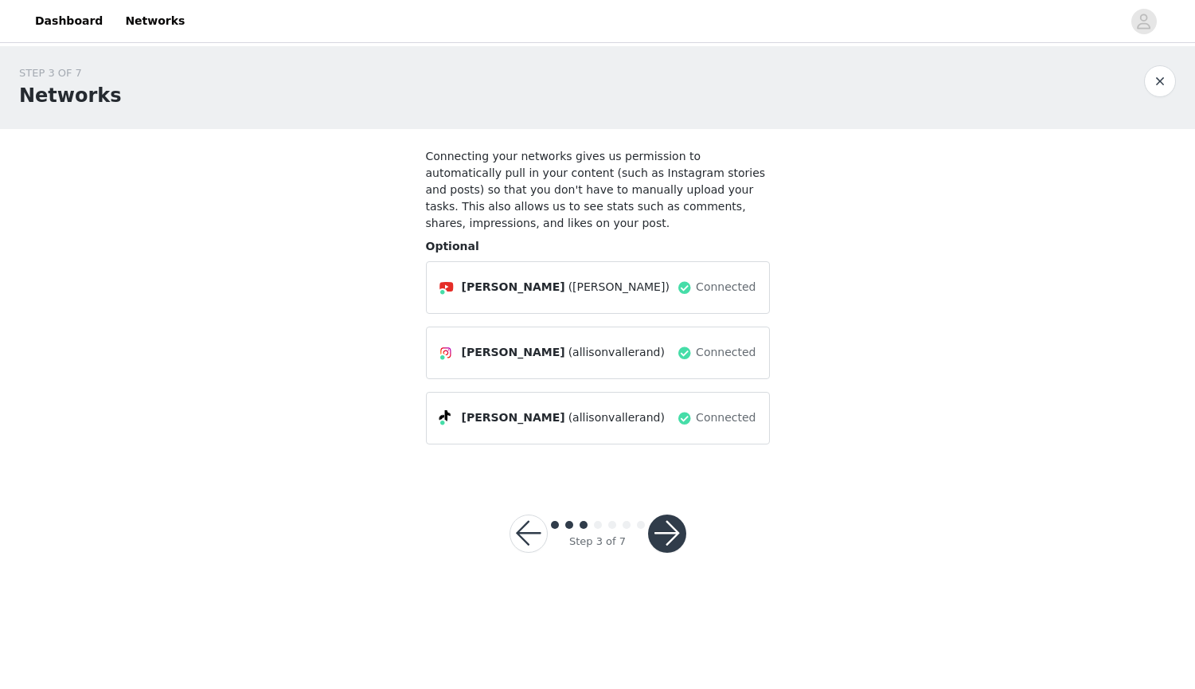
click at [666, 528] on button "button" at bounding box center [667, 533] width 38 height 38
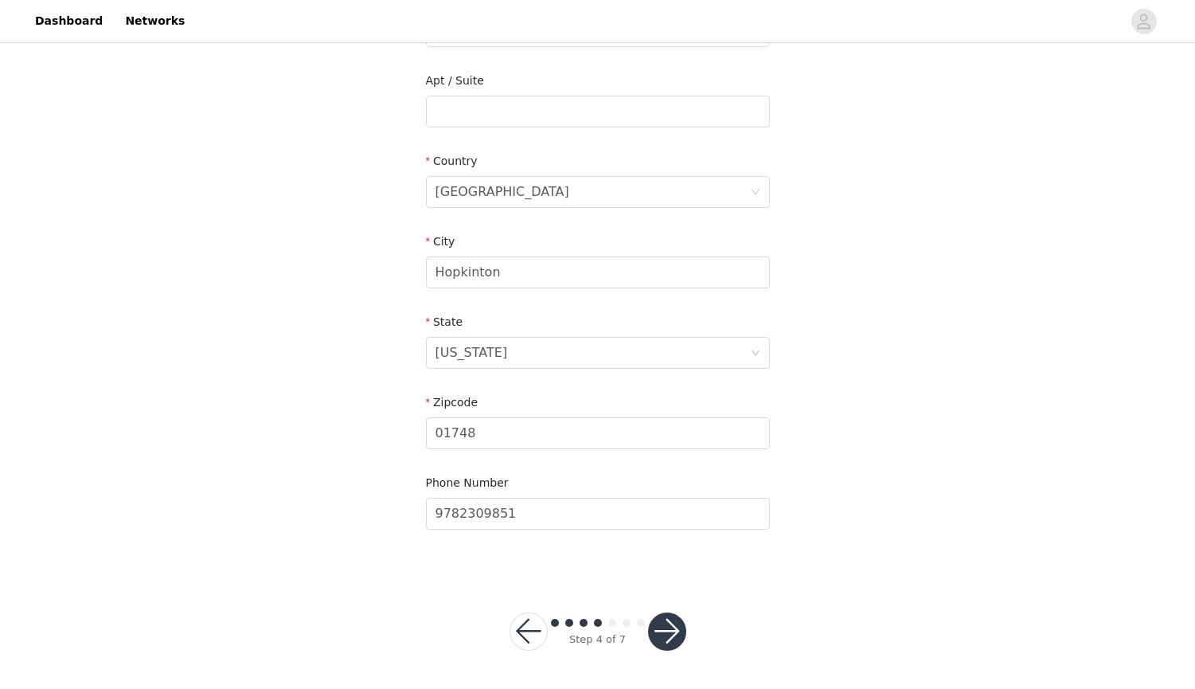
scroll to position [397, 0]
click at [656, 634] on button "button" at bounding box center [667, 632] width 38 height 38
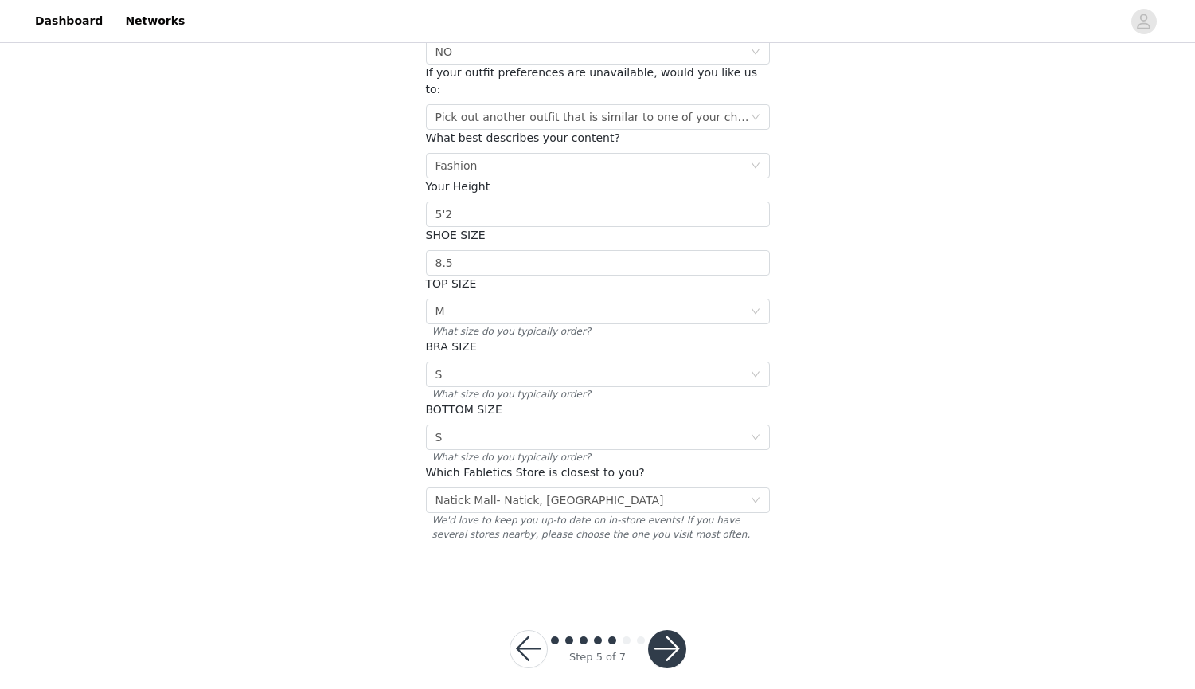
scroll to position [167, 0]
click at [673, 636] on button "button" at bounding box center [667, 650] width 38 height 38
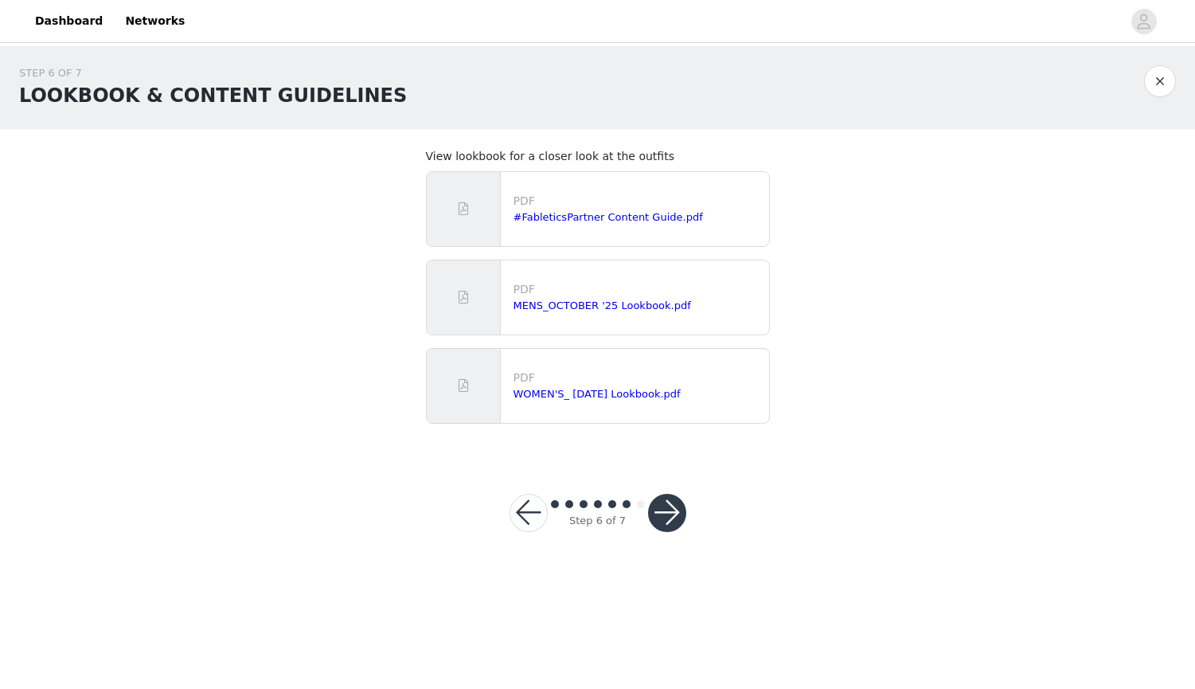
click at [680, 511] on button "button" at bounding box center [667, 513] width 38 height 38
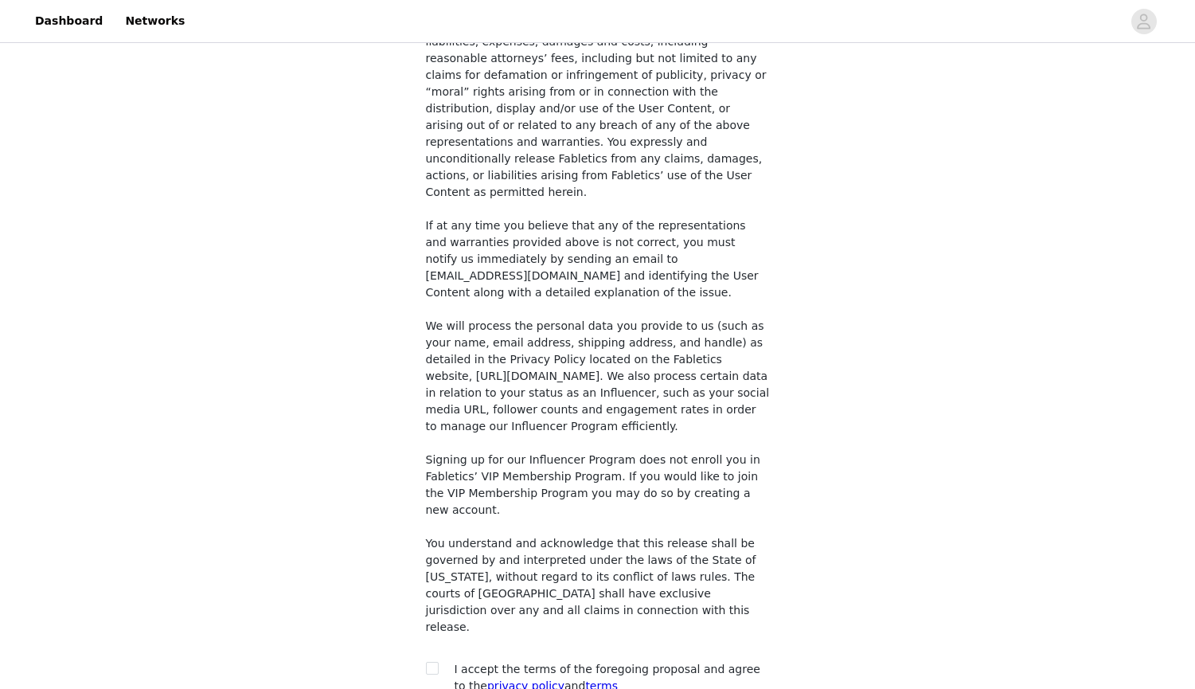
scroll to position [1117, 0]
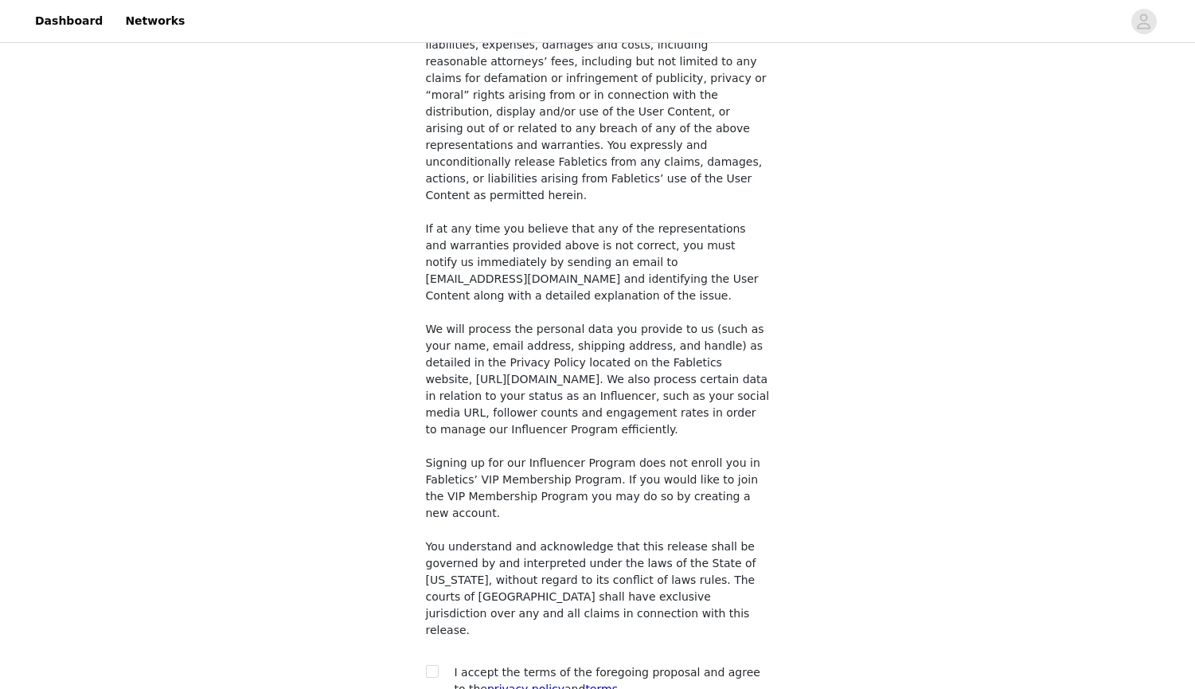
click at [432, 664] on div "I accept the terms of the foregoing proposal and agree to the privacy policy an…" at bounding box center [598, 680] width 344 height 33
click at [431, 665] on input "checkbox" at bounding box center [431, 670] width 11 height 11
checkbox input "true"
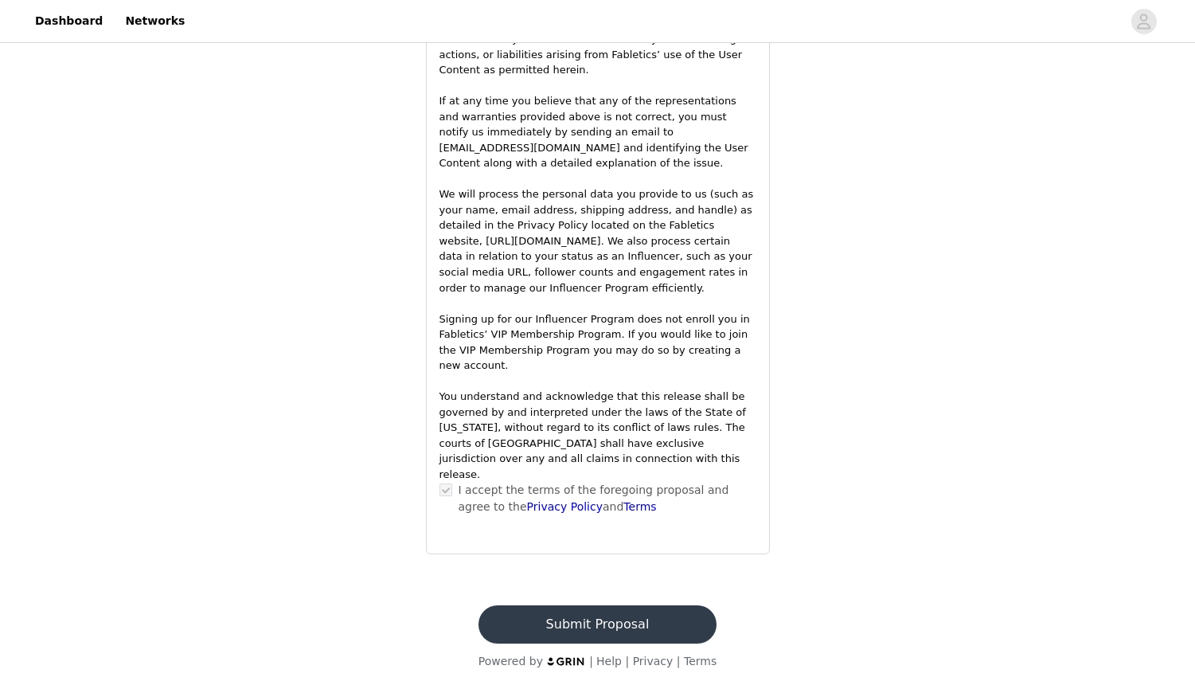
scroll to position [1941, 0]
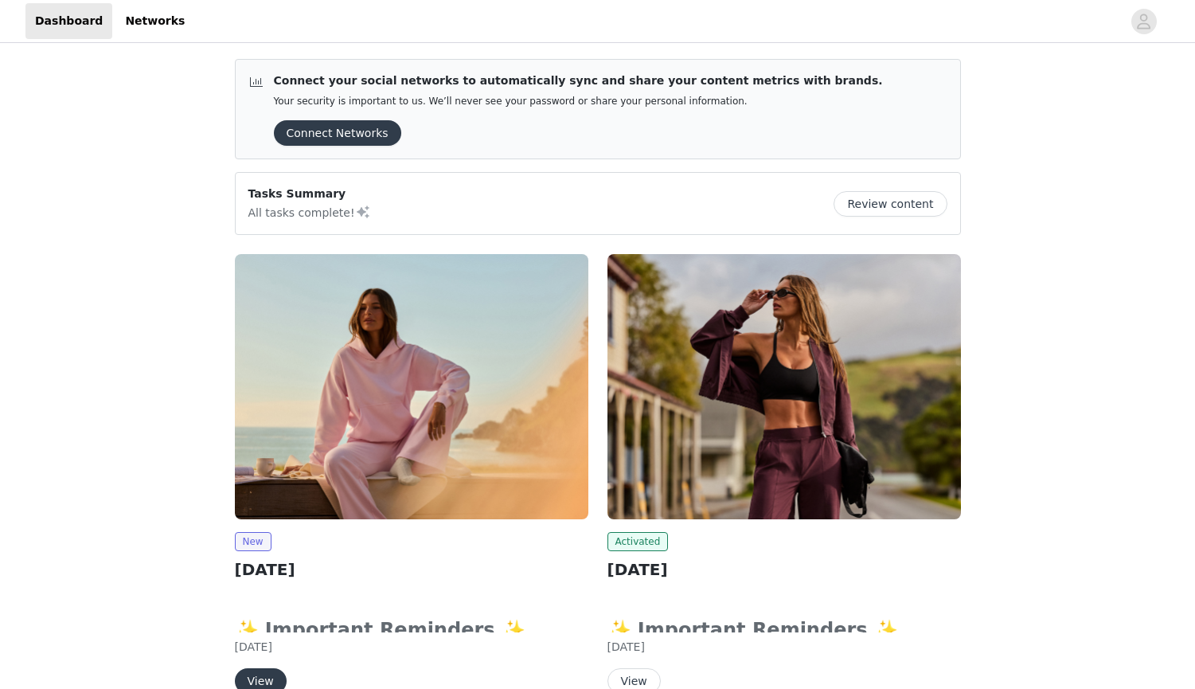
click at [729, 399] on img at bounding box center [785, 386] width 354 height 265
